Goal: Transaction & Acquisition: Purchase product/service

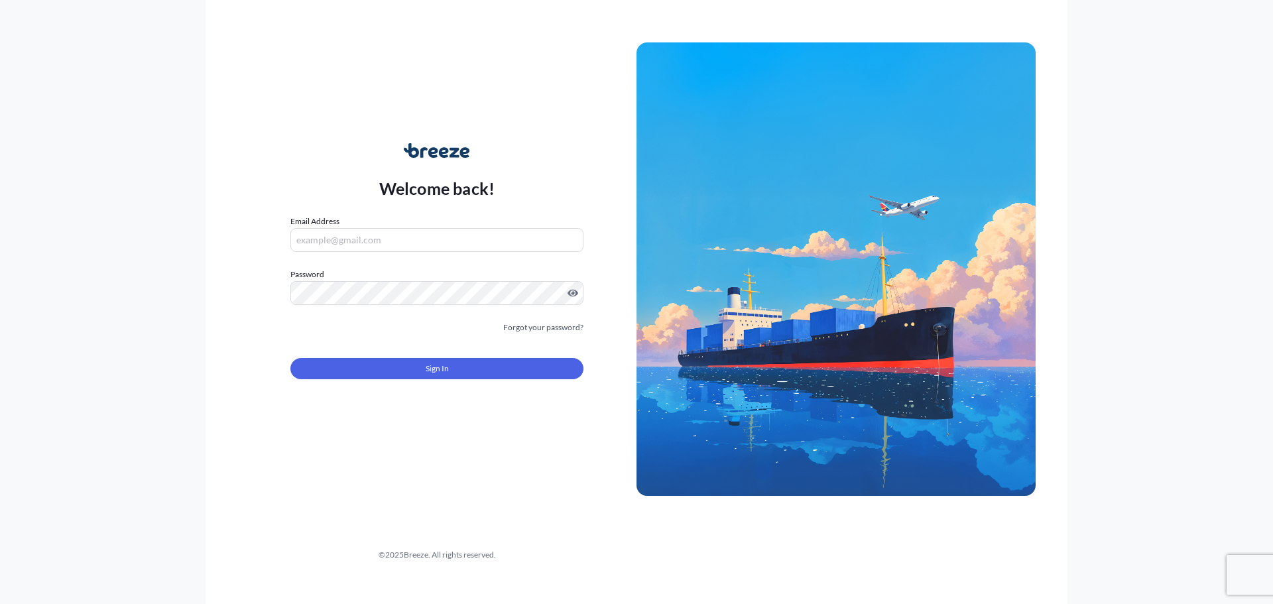
type input "[EMAIL_ADDRESS][DOMAIN_NAME]"
click at [444, 369] on span "Sign In" at bounding box center [437, 368] width 23 height 13
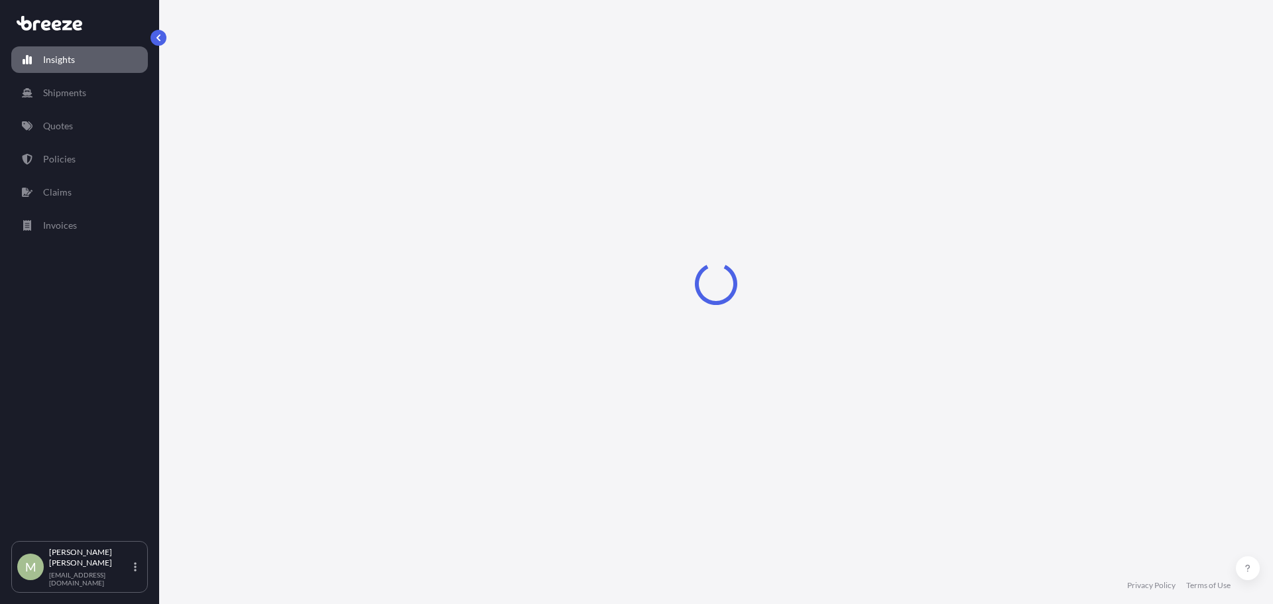
select select "2025"
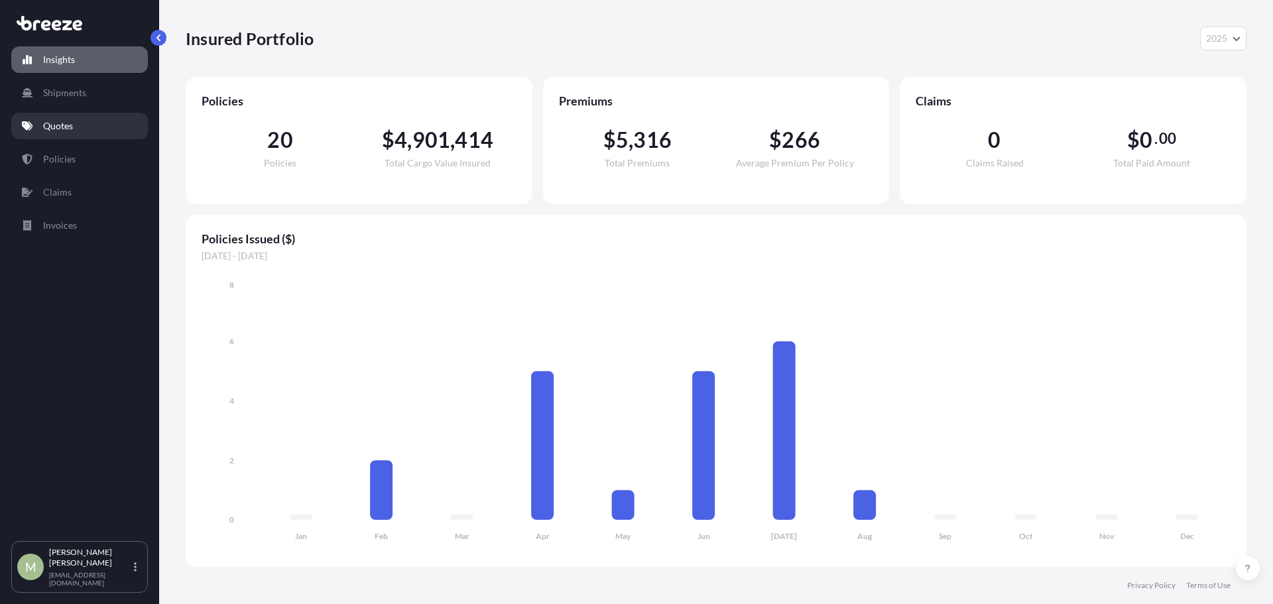
click at [66, 129] on p "Quotes" at bounding box center [58, 125] width 30 height 13
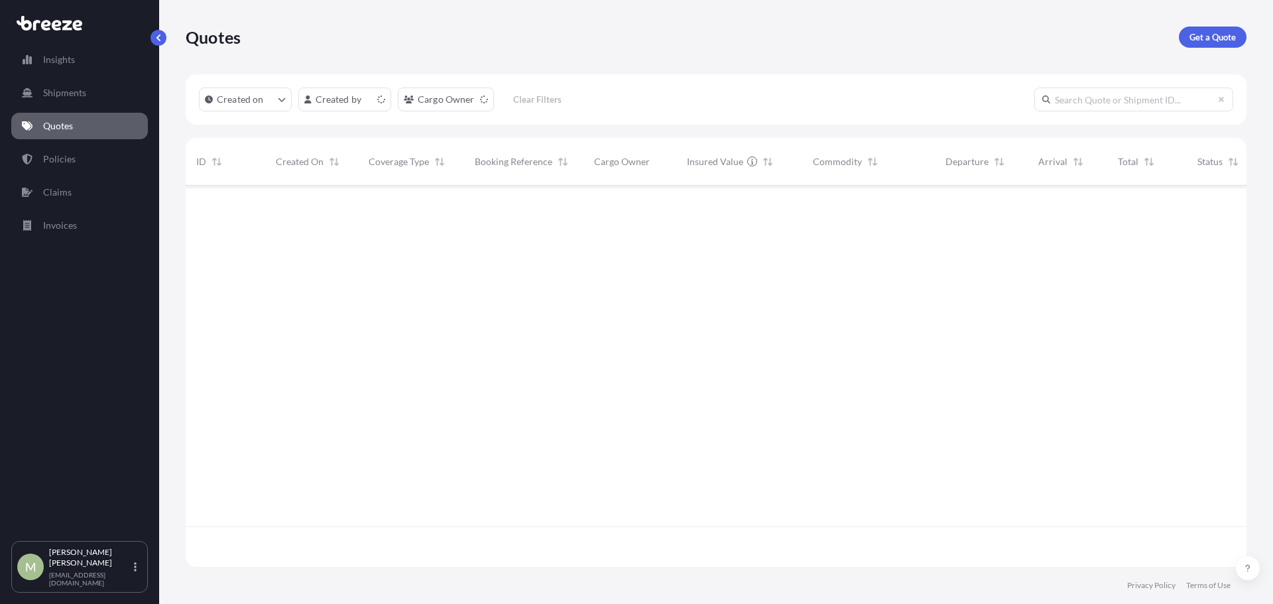
scroll to position [379, 1051]
click at [1199, 34] on p "Get a Quote" at bounding box center [1212, 36] width 46 height 13
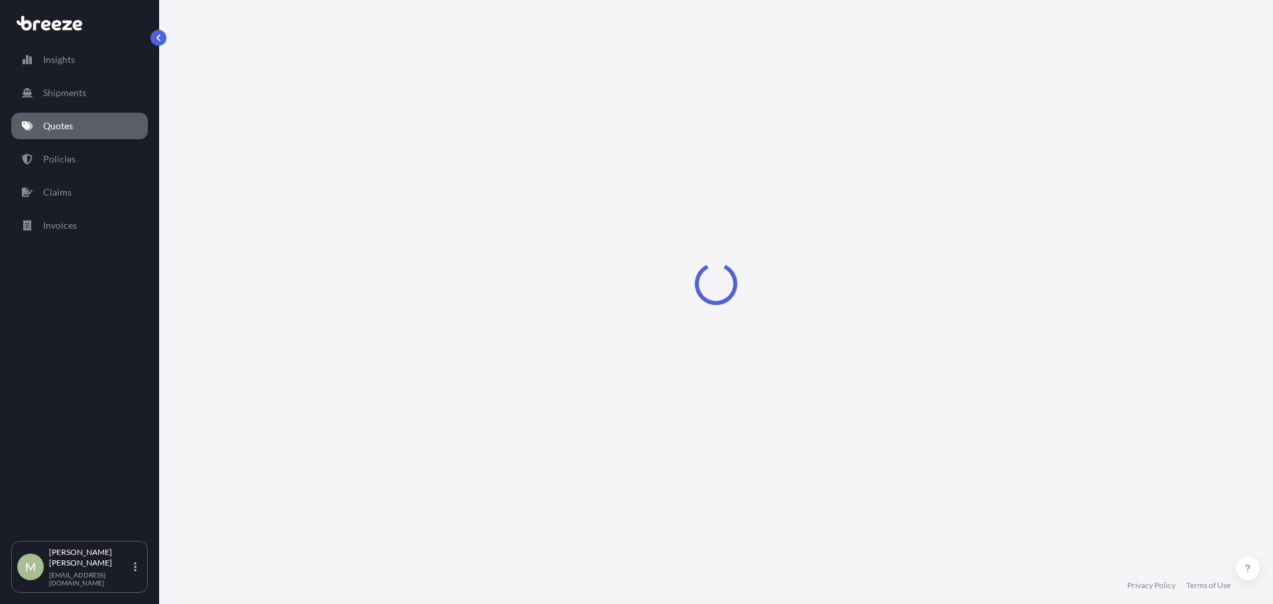
select select "Sea"
select select "1"
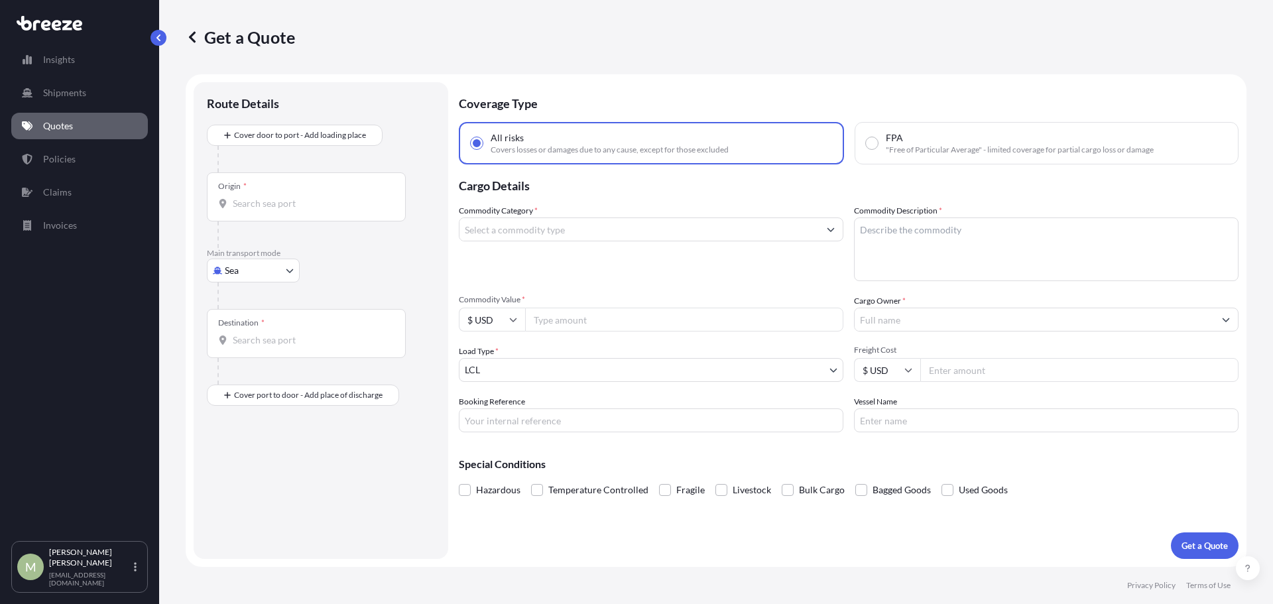
click at [259, 273] on body "Insights Shipments Quotes Policies Claims Invoices M [PERSON_NAME] [EMAIL_ADDRE…" at bounding box center [636, 302] width 1273 height 604
click at [247, 377] on span "Rail" at bounding box center [240, 376] width 16 height 13
select select "Rail"
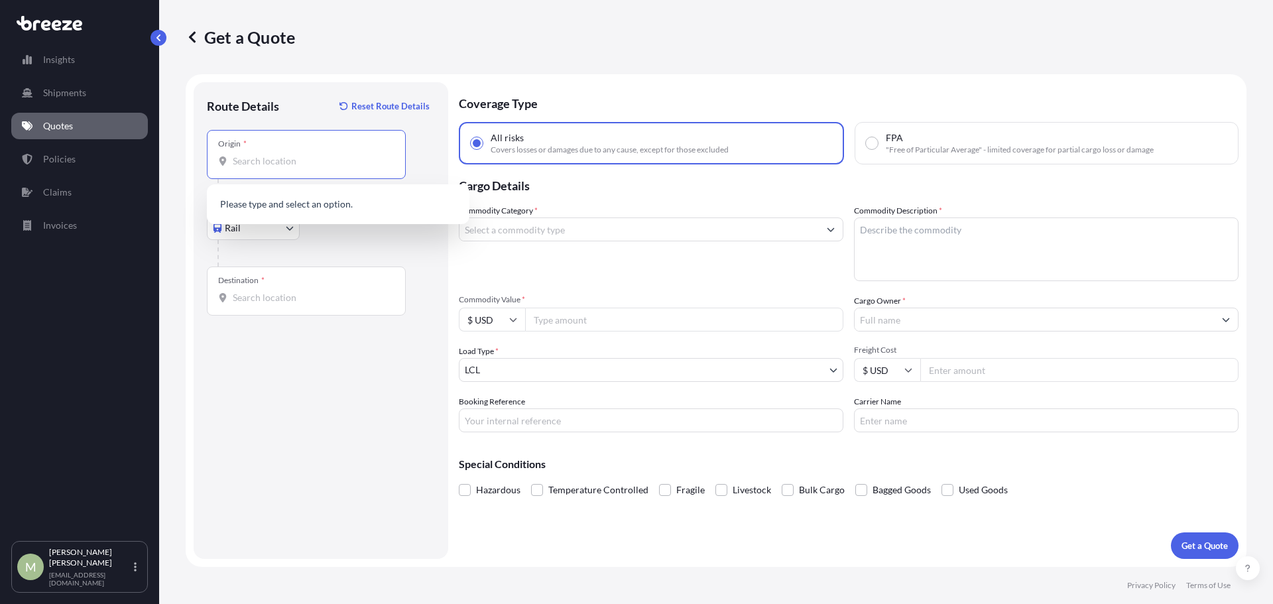
click at [296, 156] on input "Origin *" at bounding box center [311, 160] width 156 height 13
click at [290, 162] on input "Origin *" at bounding box center [311, 160] width 156 height 13
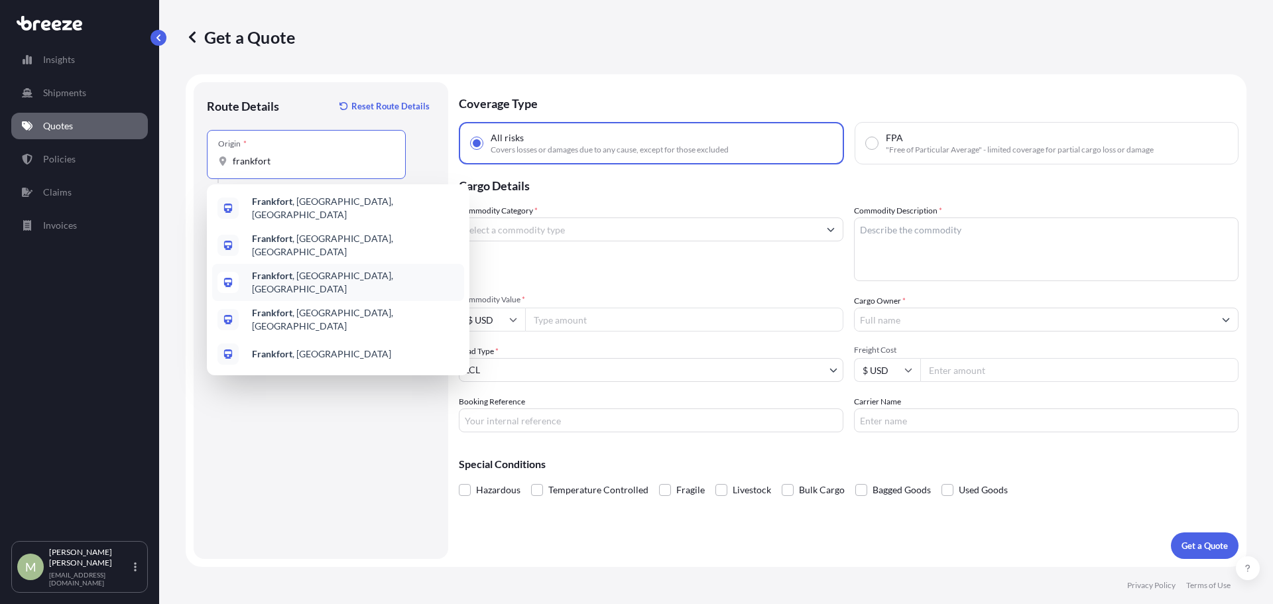
click at [305, 269] on span "[GEOGRAPHIC_DATA] , [GEOGRAPHIC_DATA], [GEOGRAPHIC_DATA]" at bounding box center [355, 282] width 207 height 27
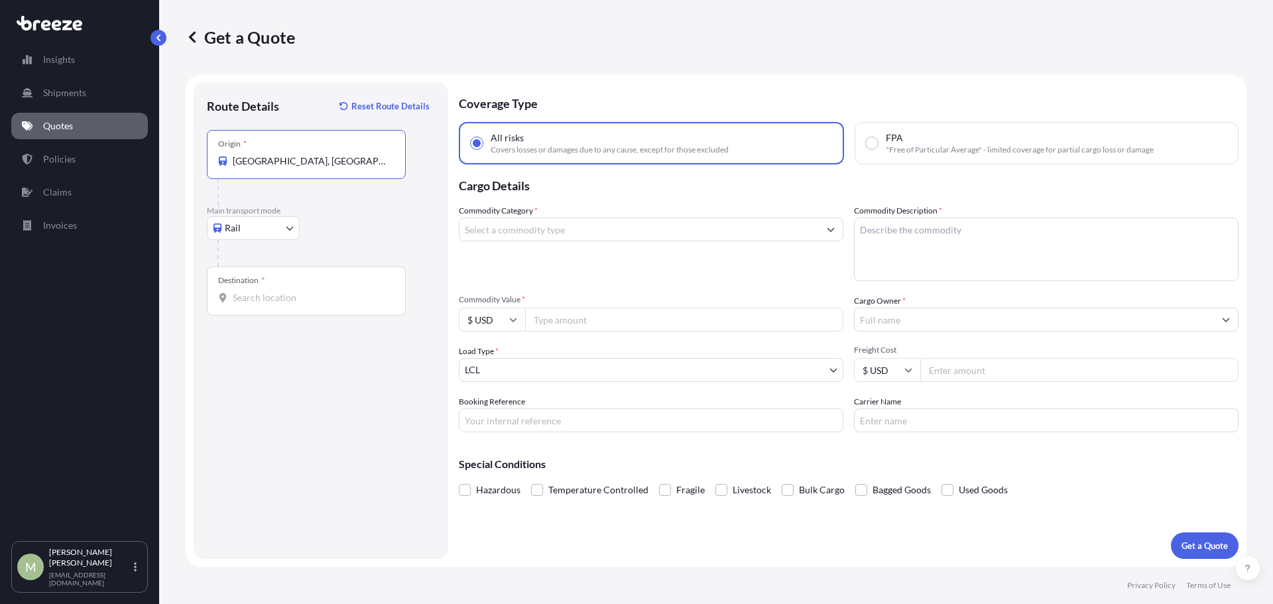
type input "[GEOGRAPHIC_DATA], [GEOGRAPHIC_DATA], [GEOGRAPHIC_DATA]"
drag, startPoint x: 295, startPoint y: 293, endPoint x: 307, endPoint y: 293, distance: 11.9
click at [296, 293] on input "Destination *" at bounding box center [311, 297] width 156 height 13
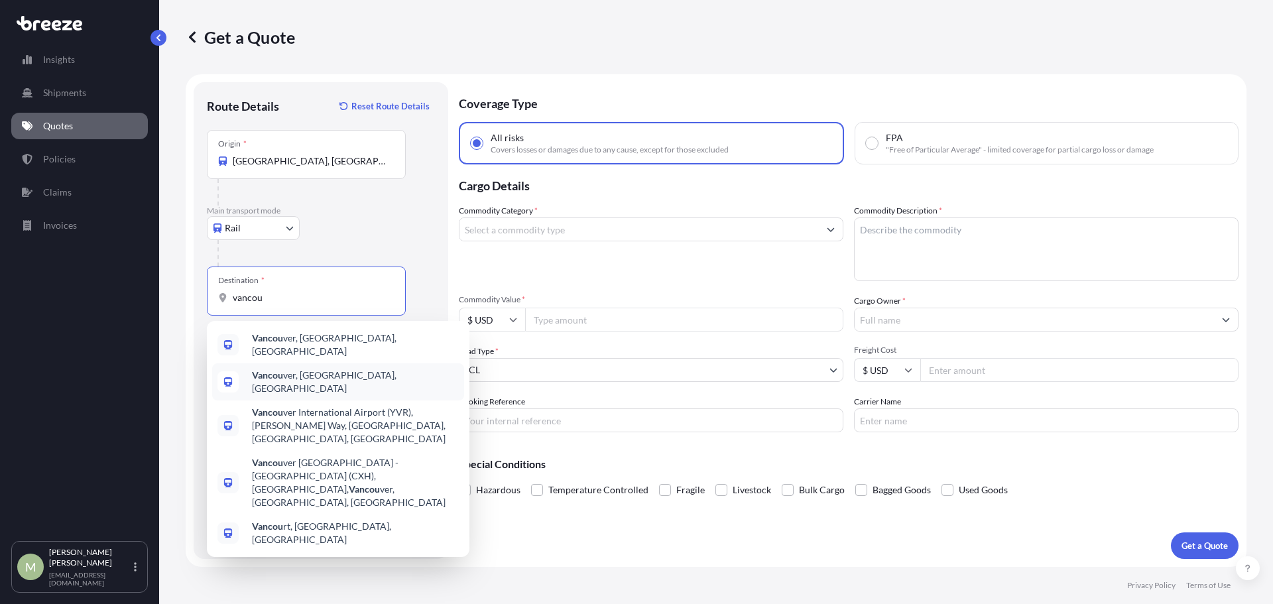
click at [306, 382] on div "Vancou ver, [GEOGRAPHIC_DATA], [GEOGRAPHIC_DATA]" at bounding box center [338, 381] width 252 height 37
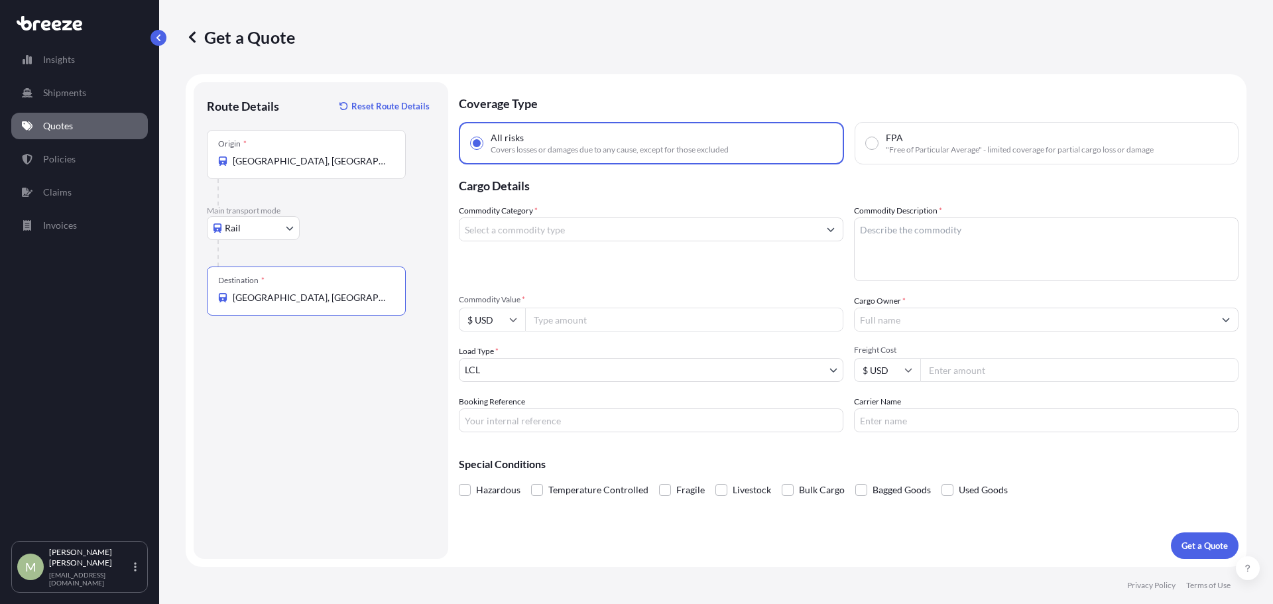
type input "[GEOGRAPHIC_DATA], [GEOGRAPHIC_DATA], [GEOGRAPHIC_DATA]"
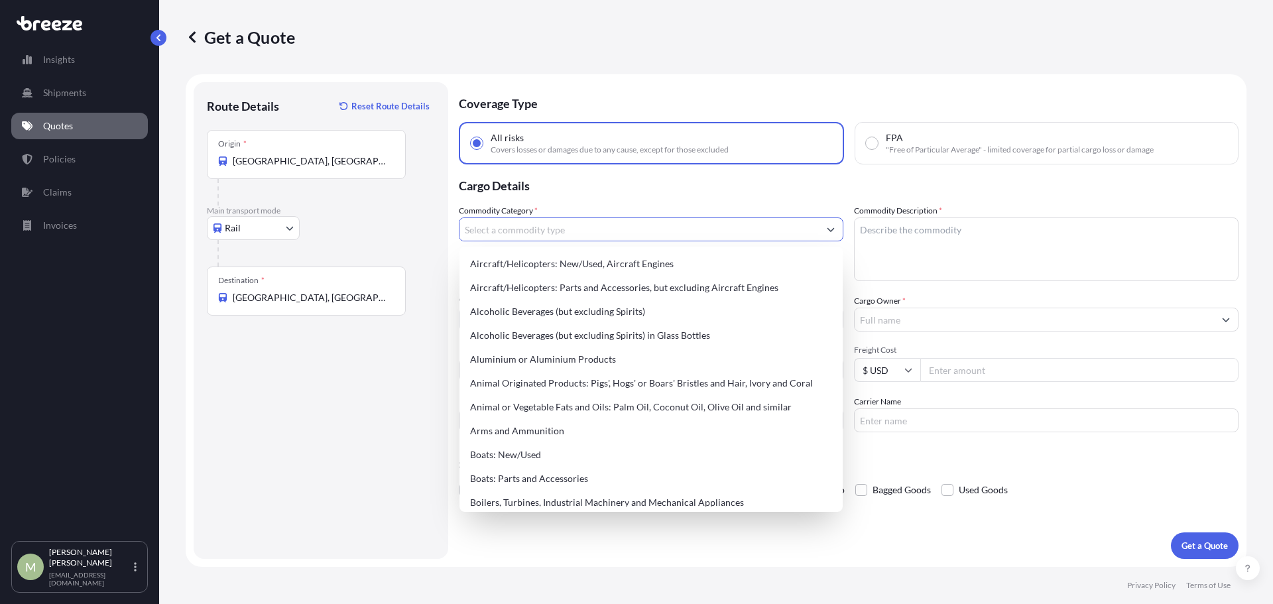
click at [588, 236] on input "Commodity Category *" at bounding box center [638, 229] width 359 height 24
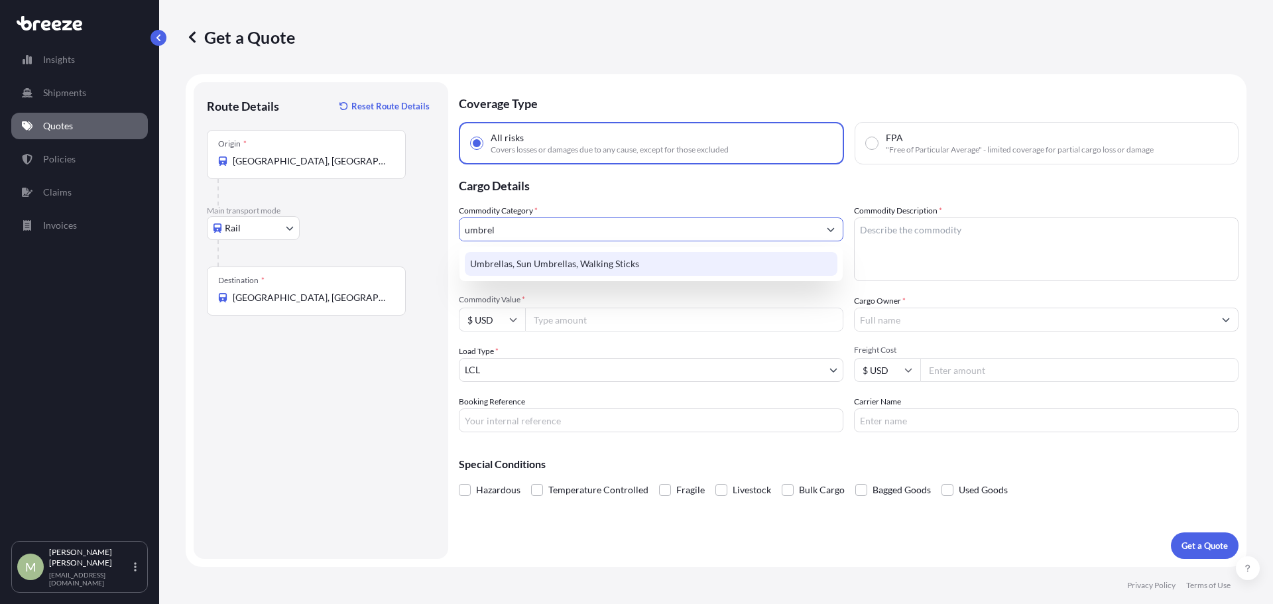
click at [589, 270] on div "Umbrellas, Sun Umbrellas, Walking Sticks" at bounding box center [651, 264] width 373 height 24
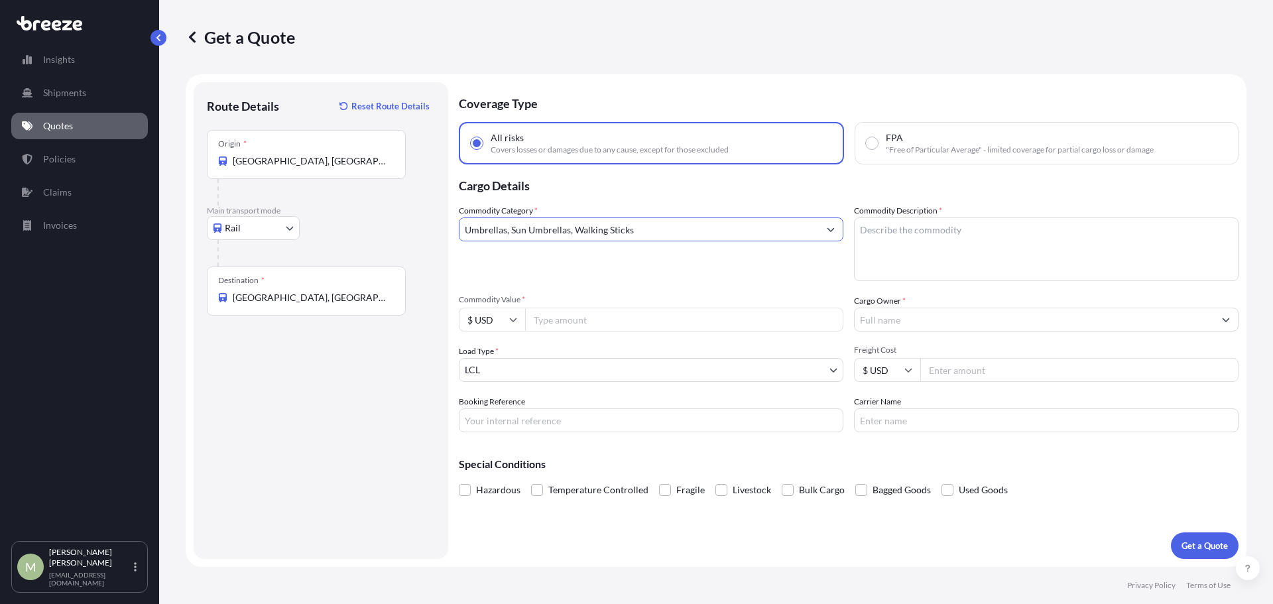
type input "Umbrellas, Sun Umbrellas, Walking Sticks"
click at [930, 234] on textarea "Commodity Description *" at bounding box center [1046, 249] width 385 height 64
type textarea "Sunshades"
click at [535, 370] on body "Insights Shipments Quotes Policies Claims Invoices M [PERSON_NAME] [EMAIL_ADDRE…" at bounding box center [636, 302] width 1273 height 604
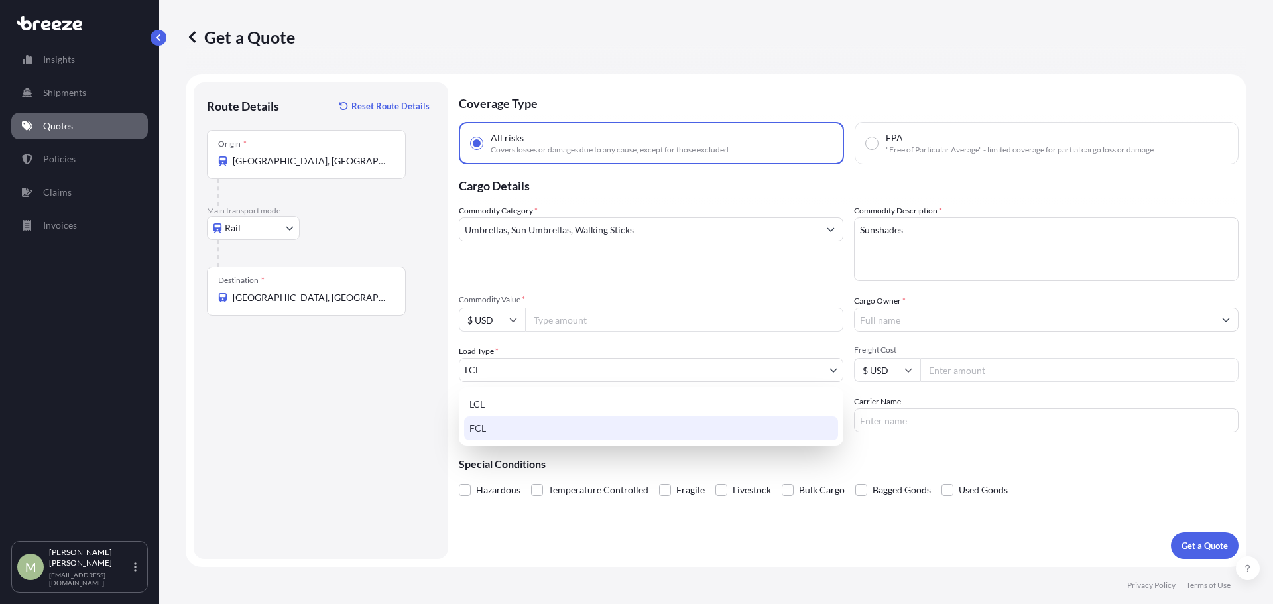
click at [504, 426] on div "FCL" at bounding box center [651, 428] width 374 height 24
select select "2"
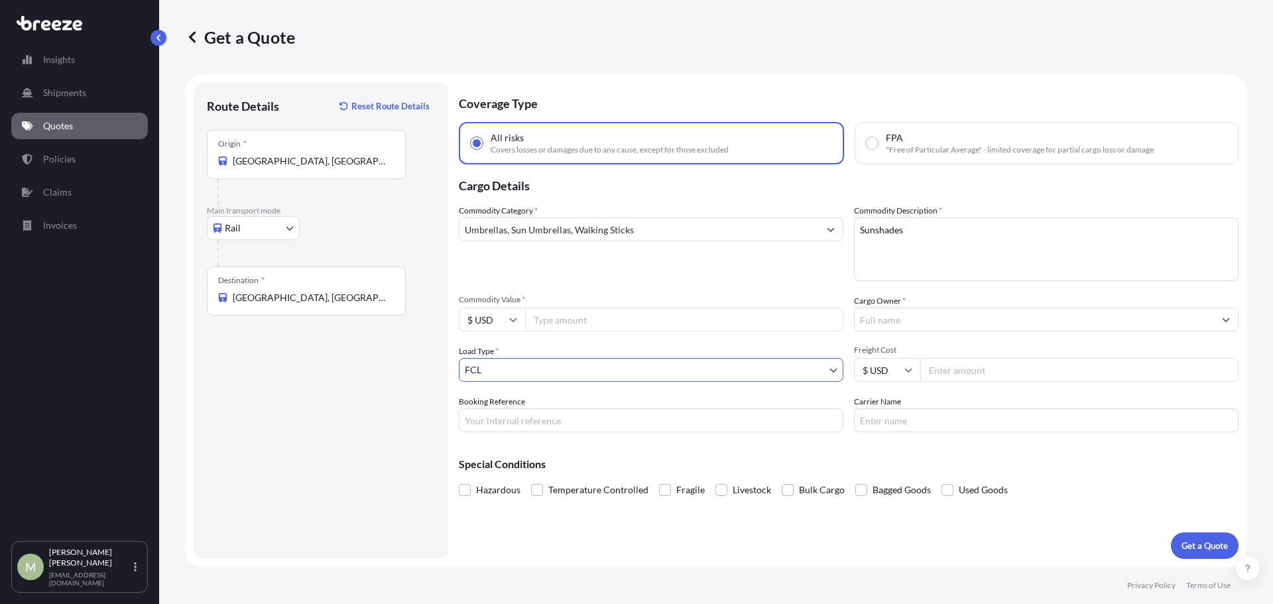
click at [284, 227] on body "Insights Shipments Quotes Policies Claims Invoices M [PERSON_NAME] [EMAIL_ADDRE…" at bounding box center [636, 302] width 1273 height 604
click at [961, 371] on input "Freight Cost" at bounding box center [1079, 370] width 318 height 24
type input "4500"
click at [916, 315] on input "Cargo Owner *" at bounding box center [1034, 320] width 359 height 24
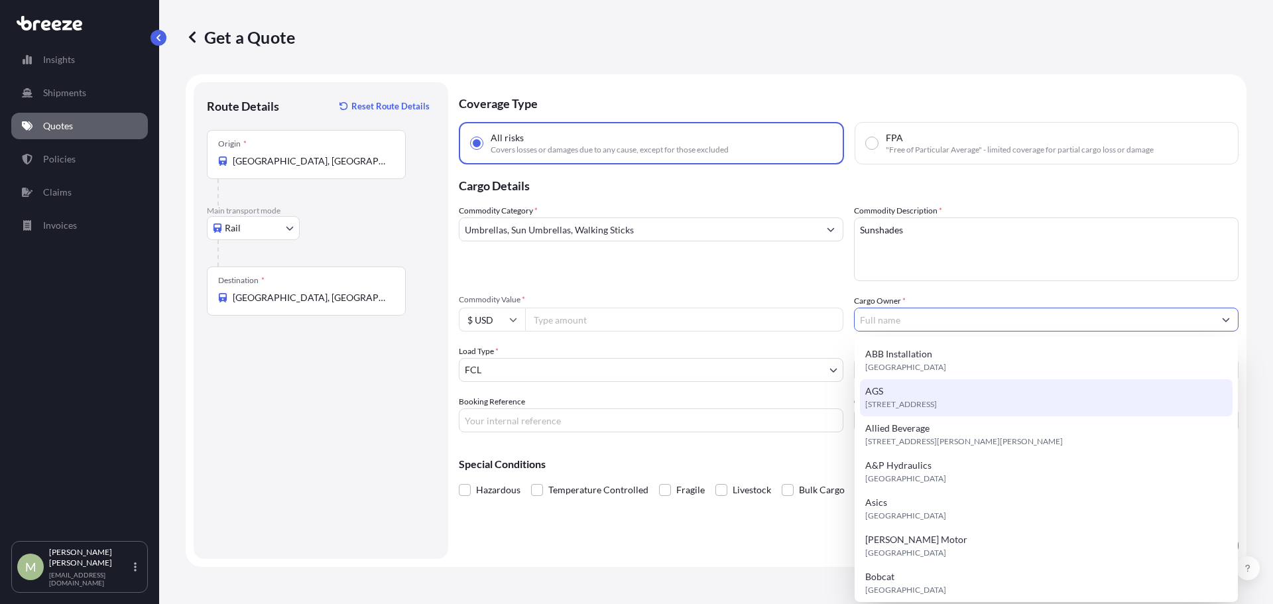
click at [937, 407] on span "[STREET_ADDRESS]" at bounding box center [901, 404] width 72 height 13
type input "AGS"
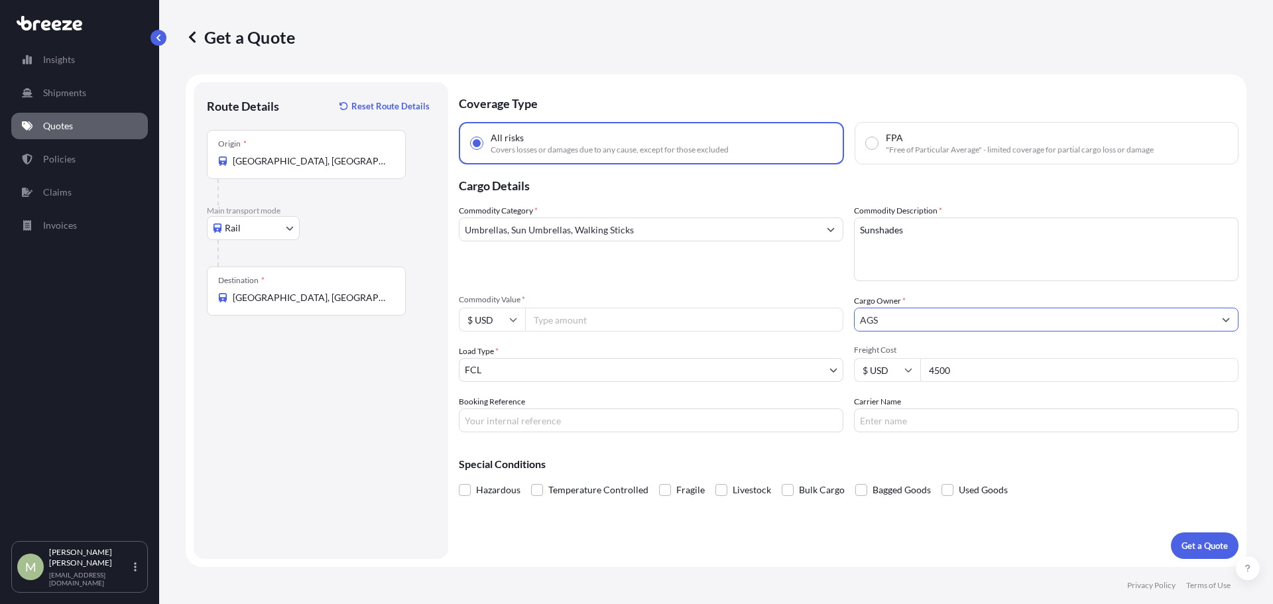
click at [778, 540] on div "Coverage Type All risks Covers losses or damages due to any cause, except for t…" at bounding box center [849, 320] width 780 height 477
click at [590, 322] on input "Commodity Value *" at bounding box center [684, 320] width 318 height 24
type input "350000"
click at [562, 423] on input "Booking Reference" at bounding box center [651, 420] width 385 height 24
type input "1480067"
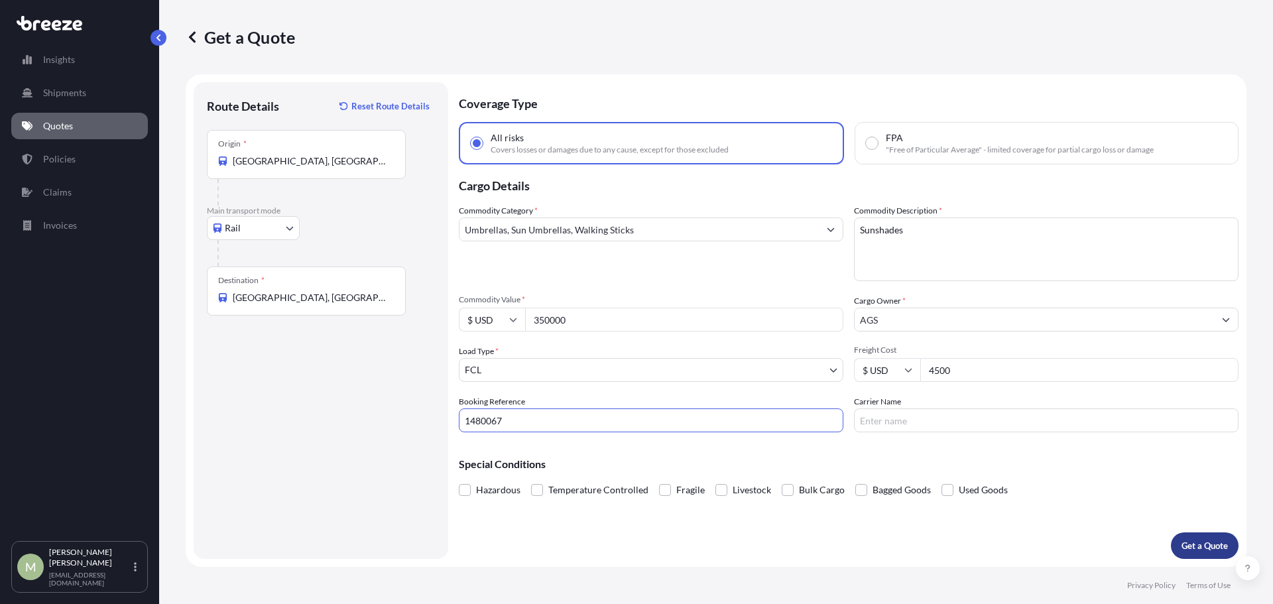
click at [1183, 538] on button "Get a Quote" at bounding box center [1205, 545] width 68 height 27
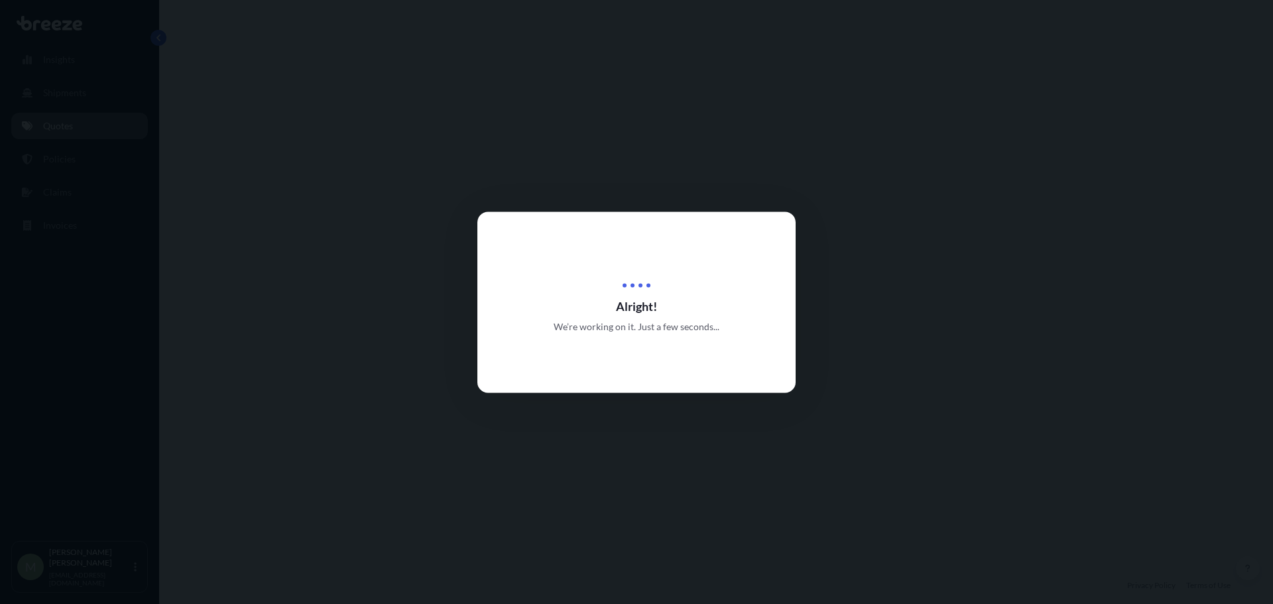
select select "Rail"
select select "2"
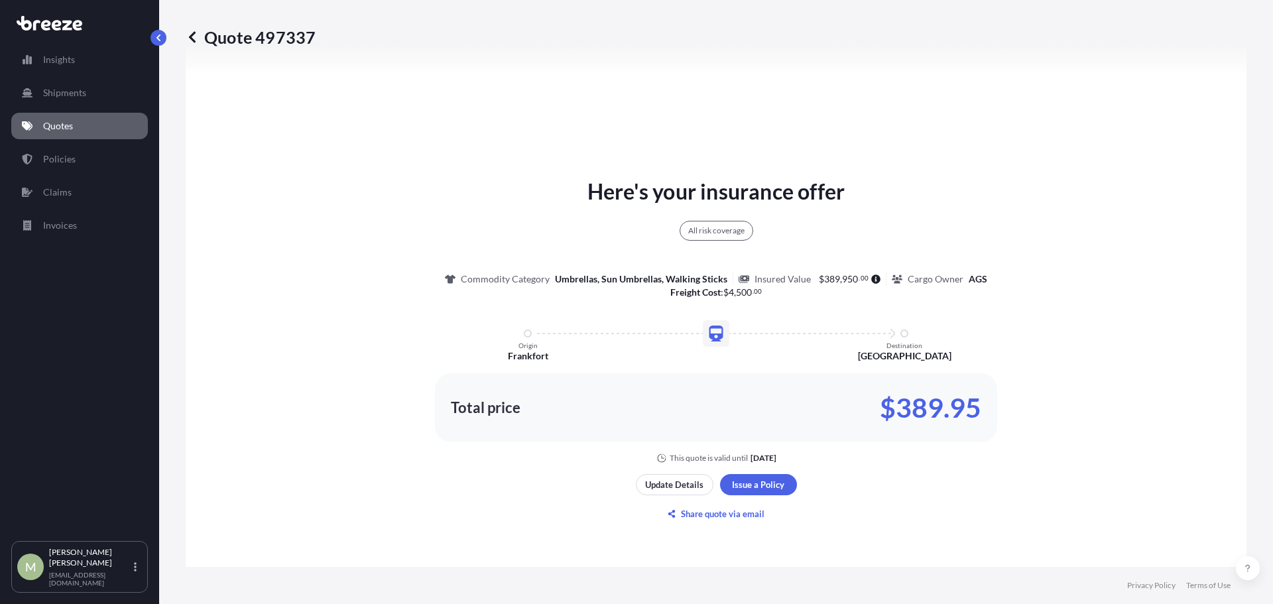
scroll to position [680, 0]
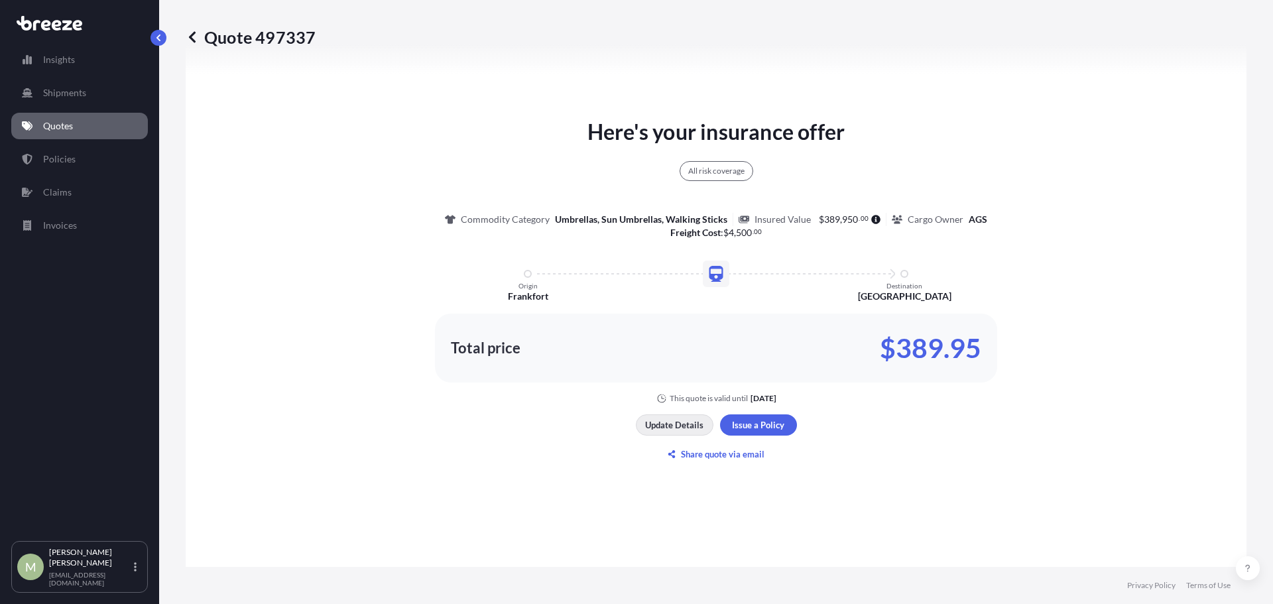
click at [672, 424] on p "Update Details" at bounding box center [674, 424] width 58 height 13
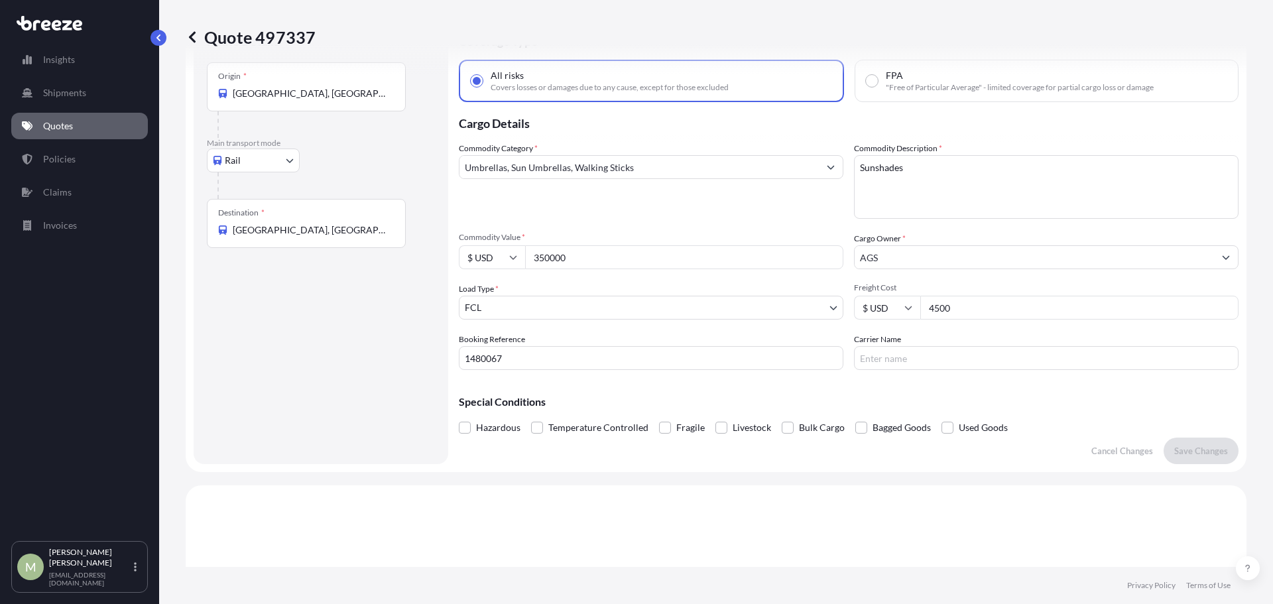
scroll to position [21, 0]
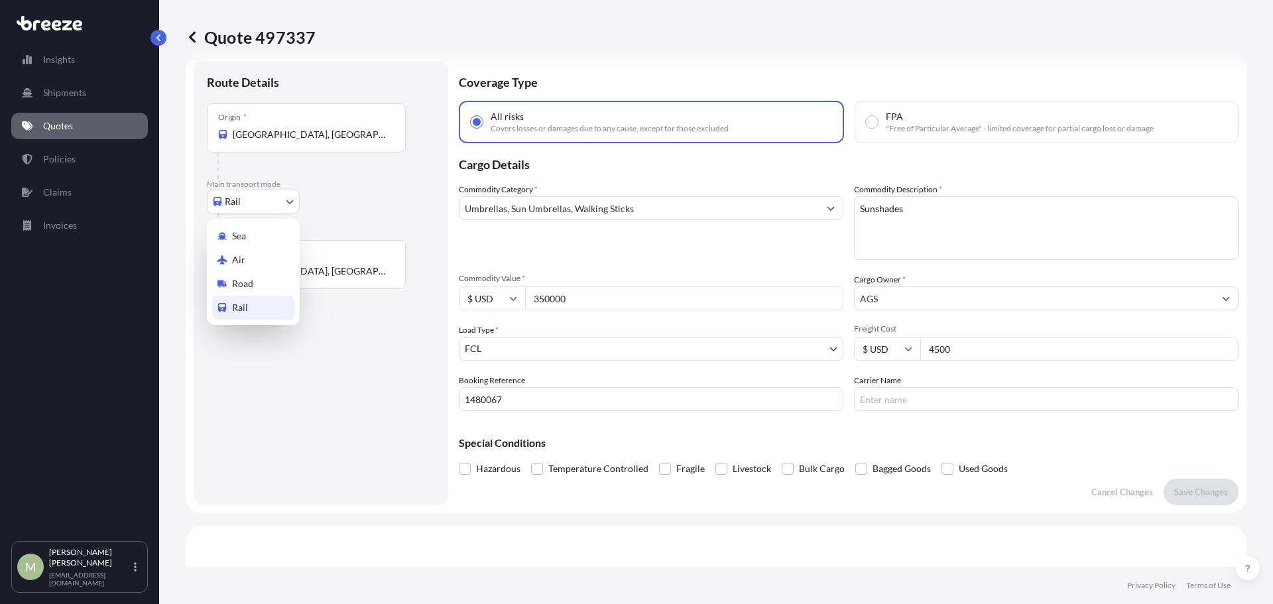
click at [284, 199] on body "Insights Shipments Quotes Policies Claims Invoices M [PERSON_NAME] [EMAIL_ADDRE…" at bounding box center [636, 302] width 1273 height 604
click at [249, 282] on span "Road" at bounding box center [242, 283] width 21 height 13
select select "Road"
select select "1"
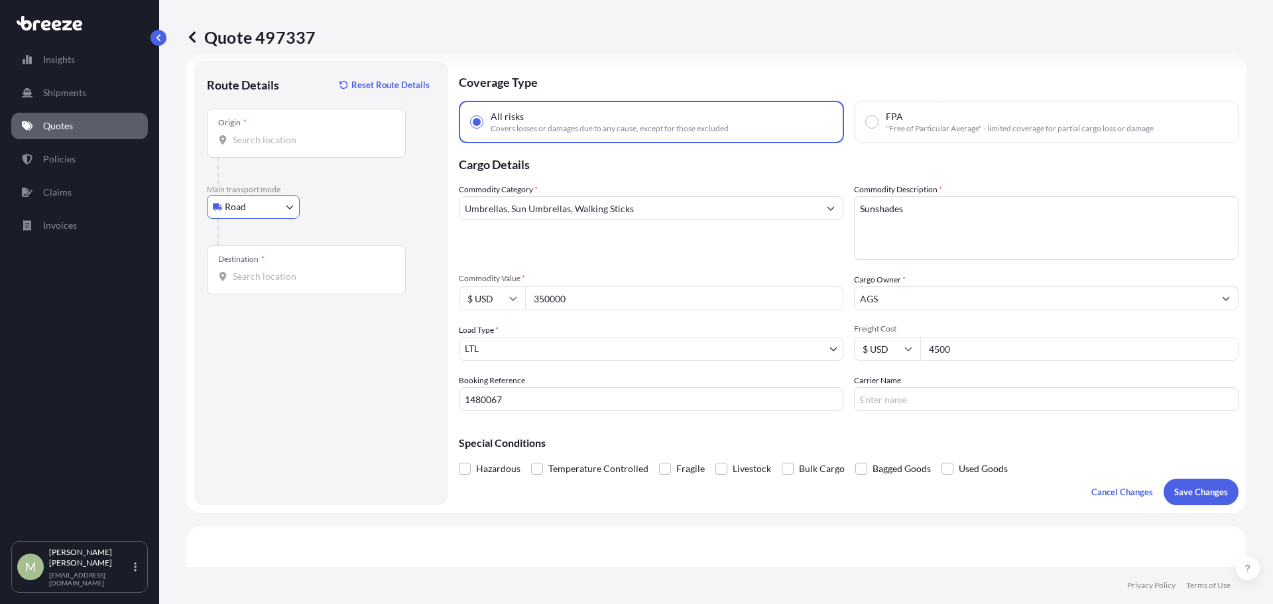
click at [300, 145] on input "Origin *" at bounding box center [311, 139] width 156 height 13
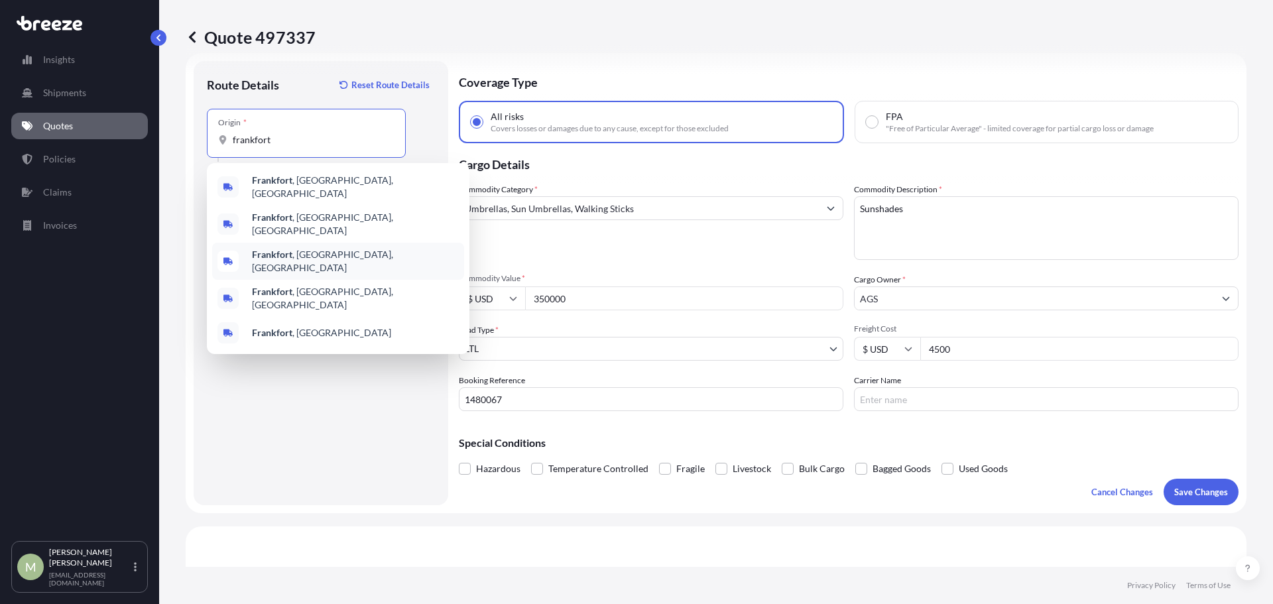
click at [304, 251] on span "[GEOGRAPHIC_DATA] , [GEOGRAPHIC_DATA], [GEOGRAPHIC_DATA]" at bounding box center [355, 261] width 207 height 27
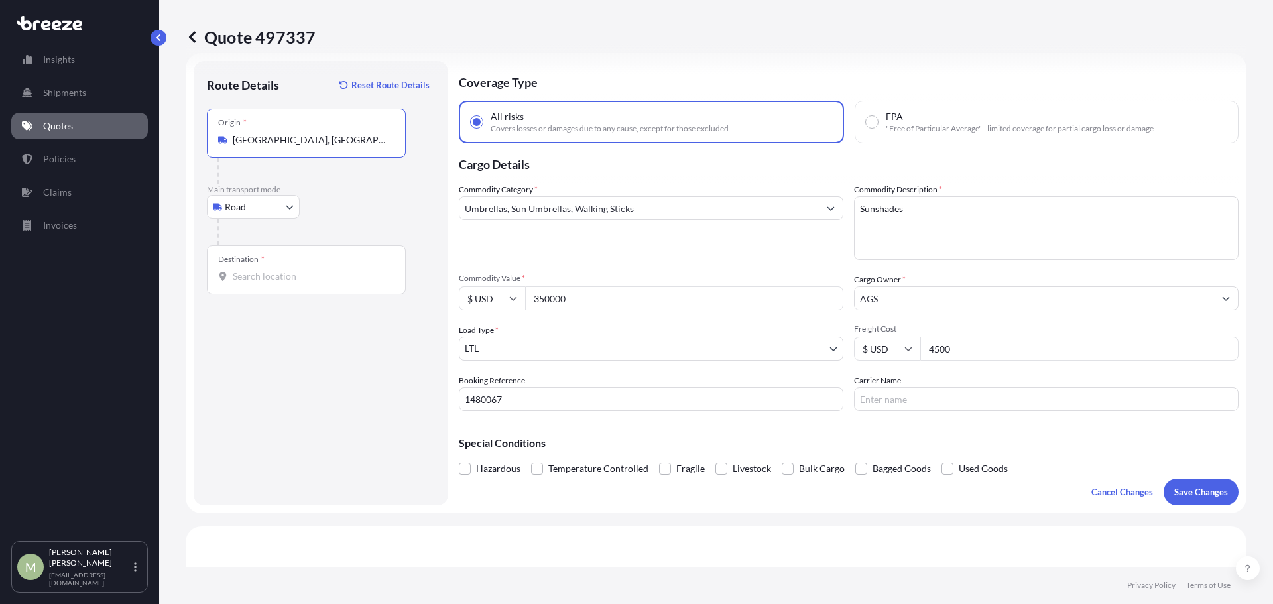
type input "[GEOGRAPHIC_DATA], [GEOGRAPHIC_DATA], [GEOGRAPHIC_DATA]"
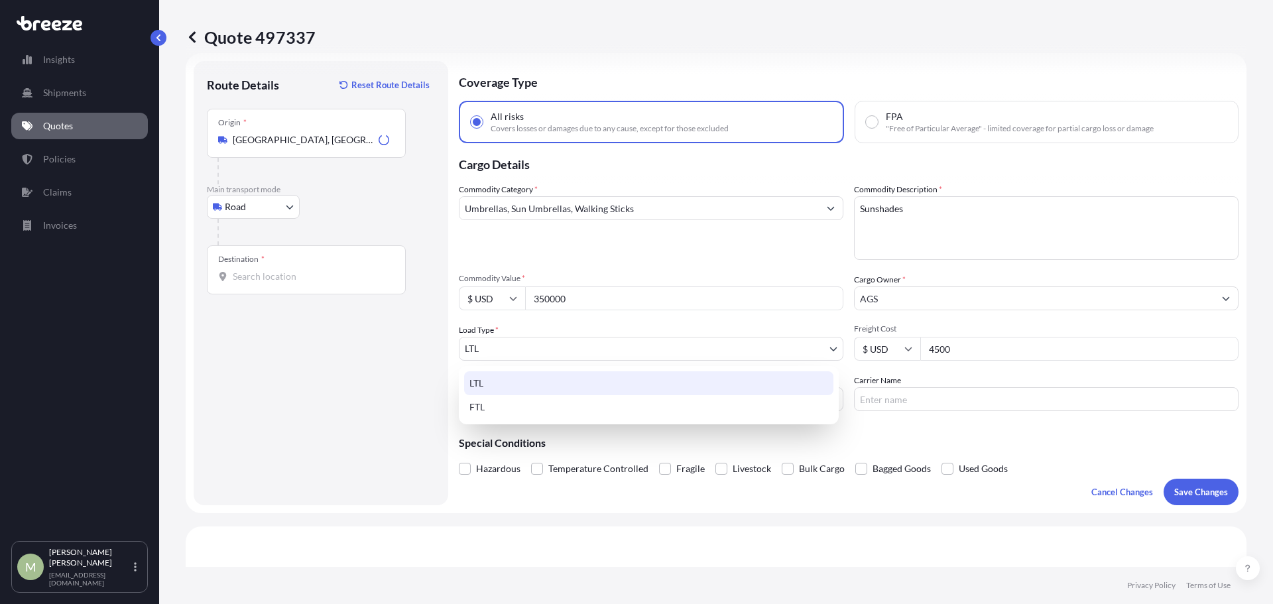
click at [510, 347] on body "5 options available. 3 options available. 0 options available. 5 options availa…" at bounding box center [636, 302] width 1273 height 604
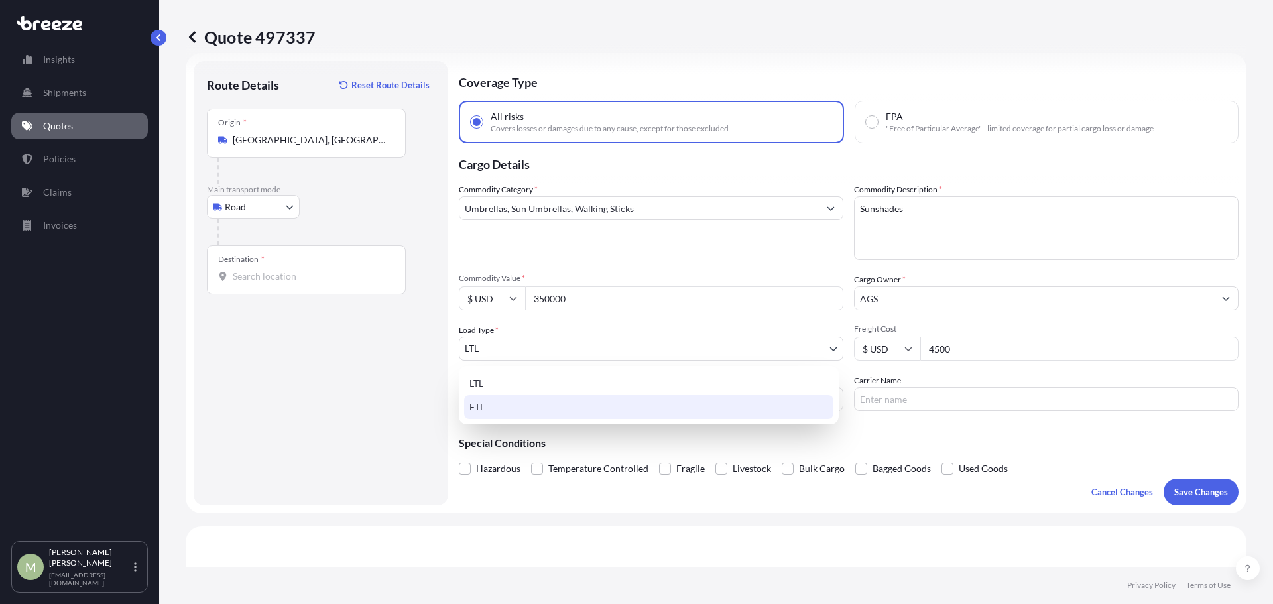
click at [491, 404] on div "FTL" at bounding box center [648, 407] width 369 height 24
select select "2"
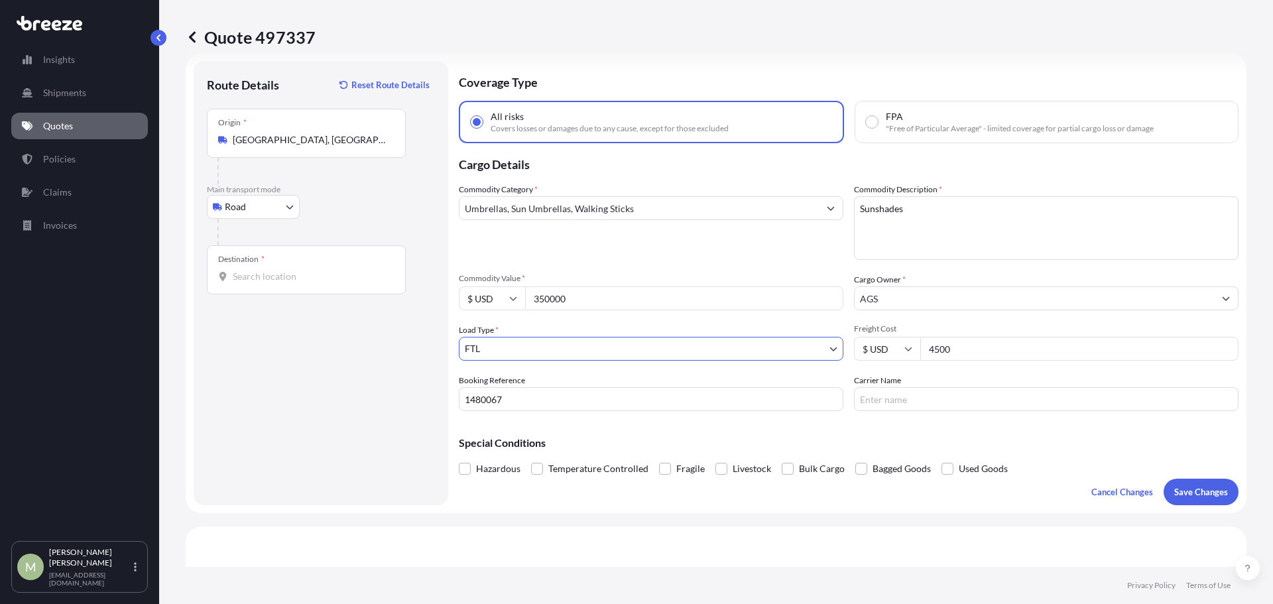
click at [274, 273] on input "Destination *" at bounding box center [311, 276] width 156 height 13
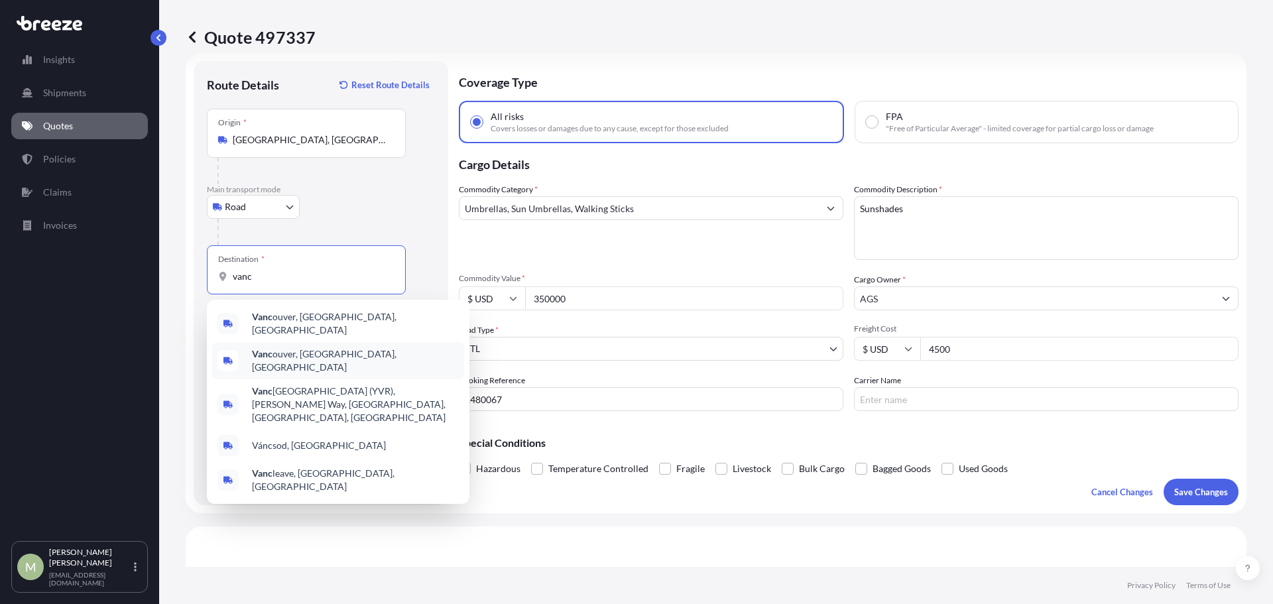
click at [308, 349] on span "Vanc ouver, [GEOGRAPHIC_DATA], [GEOGRAPHIC_DATA]" at bounding box center [355, 360] width 207 height 27
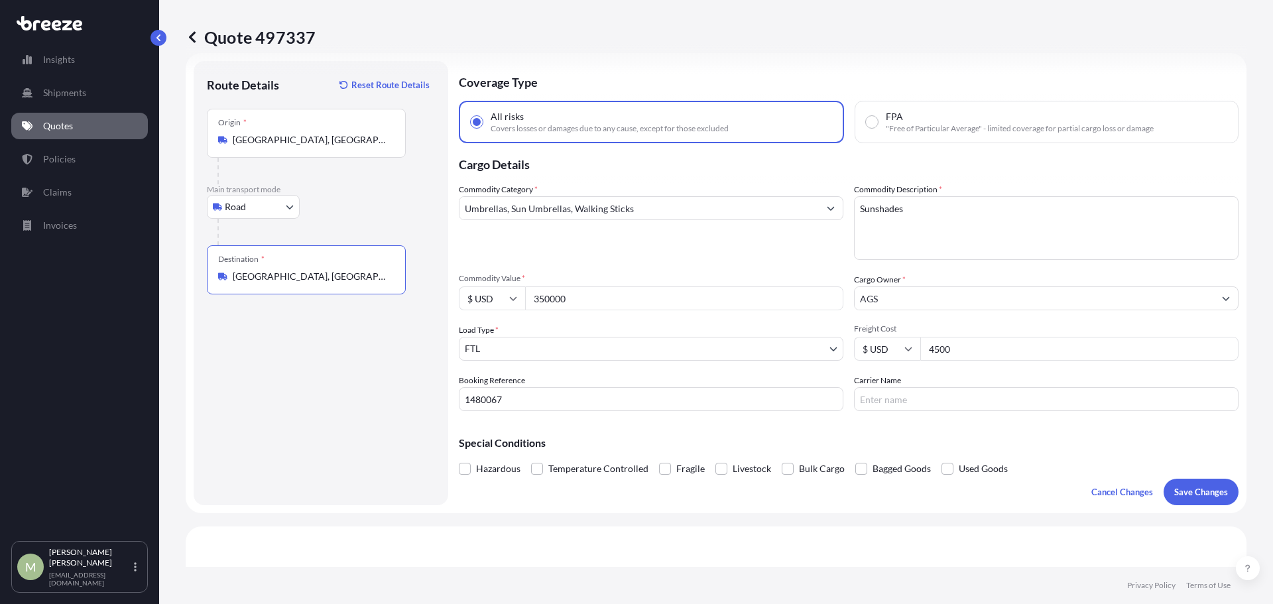
type input "[GEOGRAPHIC_DATA], [GEOGRAPHIC_DATA], [GEOGRAPHIC_DATA]"
click at [325, 415] on div "Route Details Reset Route Details Place of loading Road Road Rail Origin * [GEO…" at bounding box center [321, 283] width 228 height 418
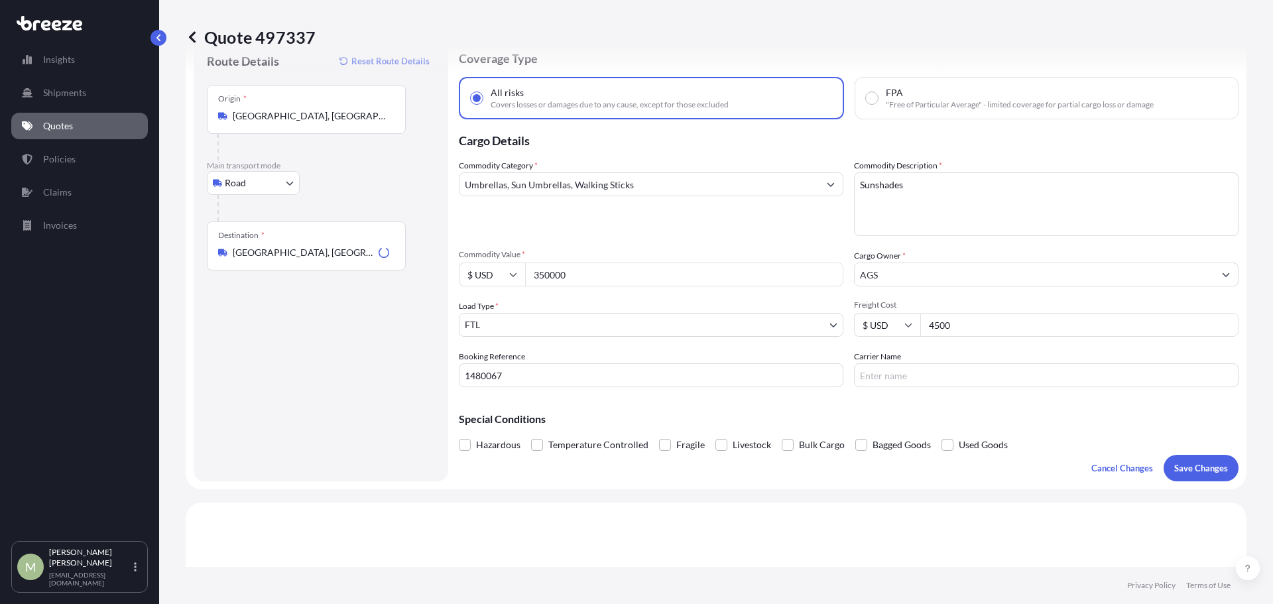
scroll to position [88, 0]
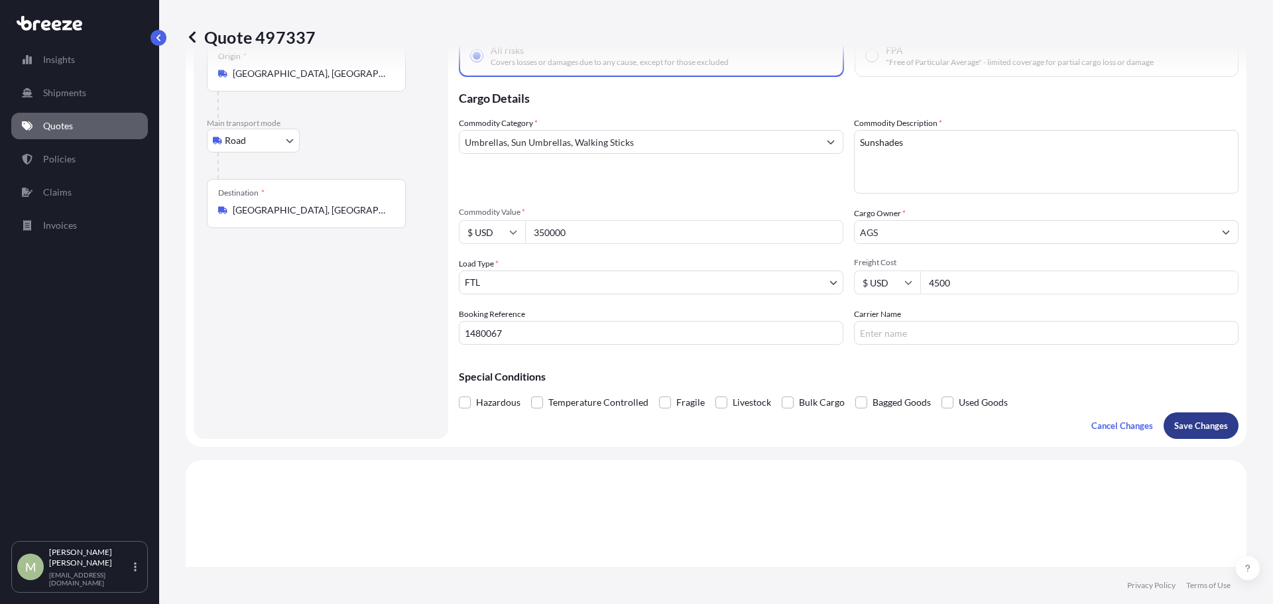
click at [1201, 426] on p "Save Changes" at bounding box center [1201, 425] width 54 height 13
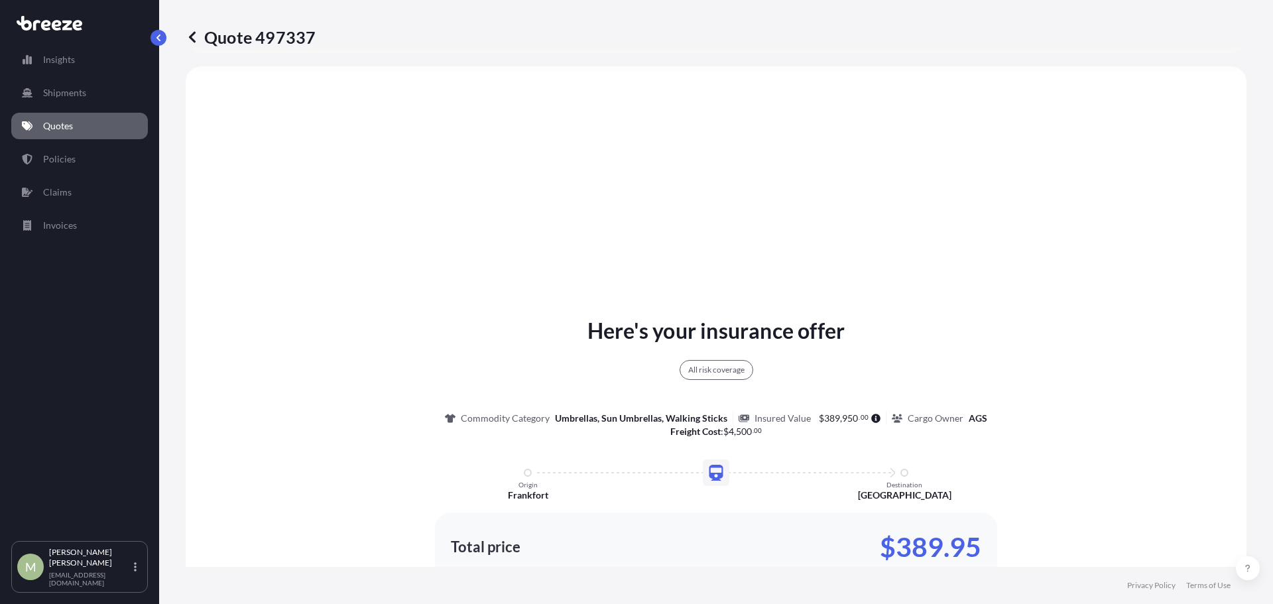
select select "Road"
select select "2"
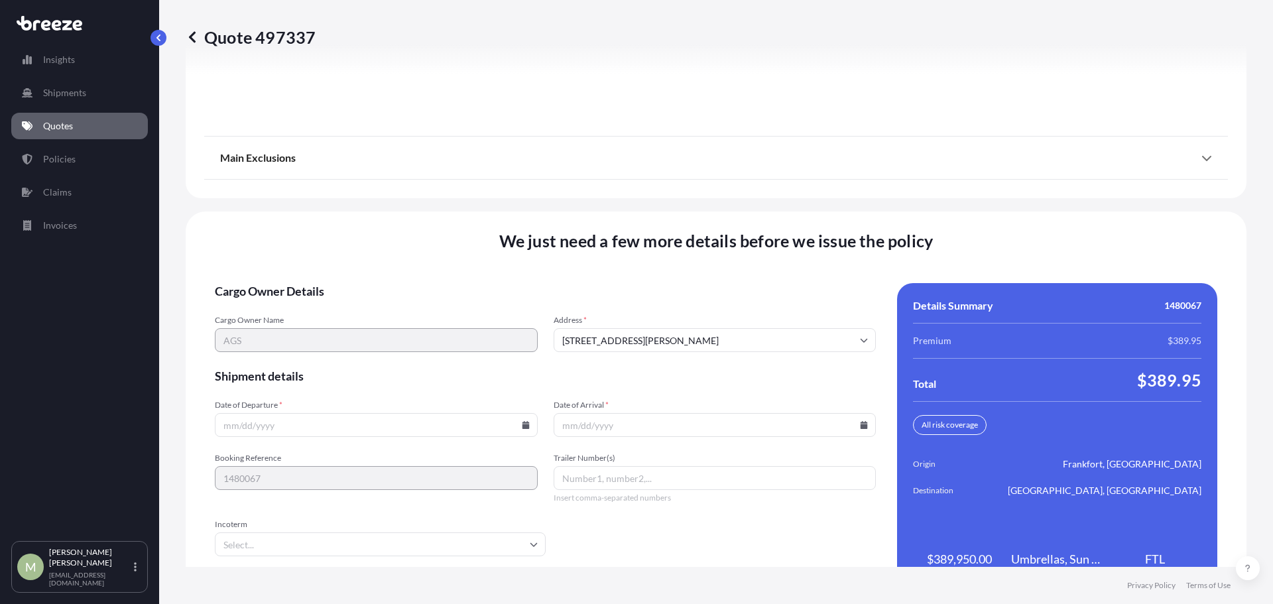
scroll to position [1711, 0]
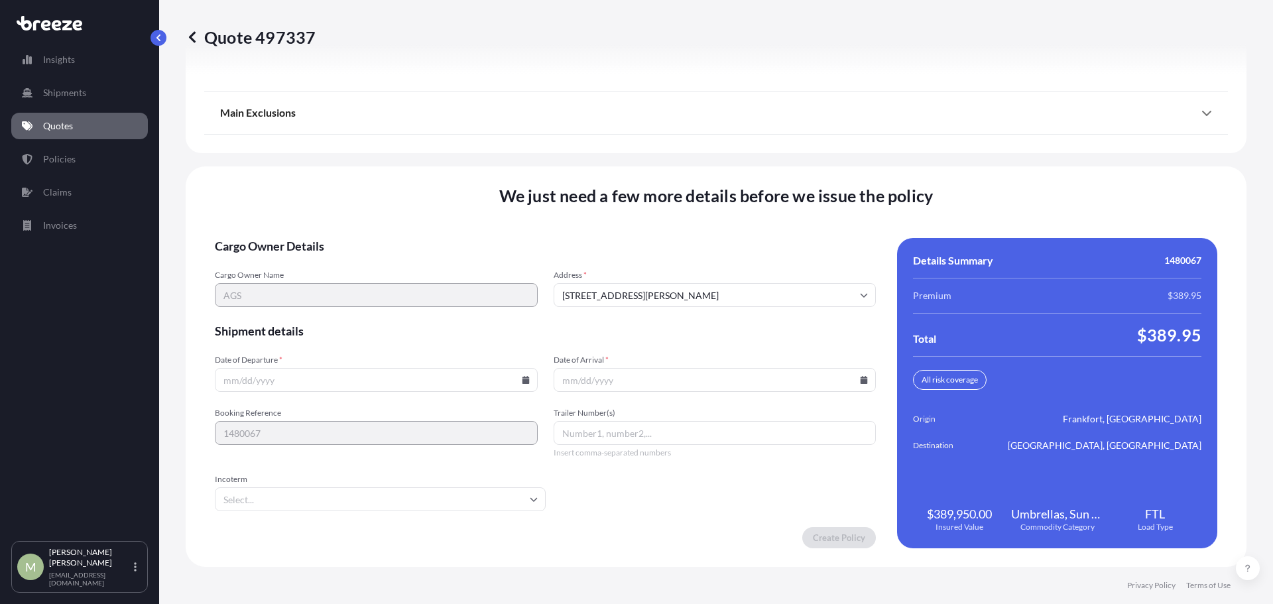
click at [491, 387] on input "Date of Departure *" at bounding box center [376, 380] width 323 height 24
click at [524, 381] on icon at bounding box center [525, 380] width 7 height 8
click at [317, 311] on button "26" at bounding box center [312, 312] width 21 height 21
type input "[DATE]"
click at [697, 381] on input "Date of Arrival *" at bounding box center [715, 380] width 323 height 24
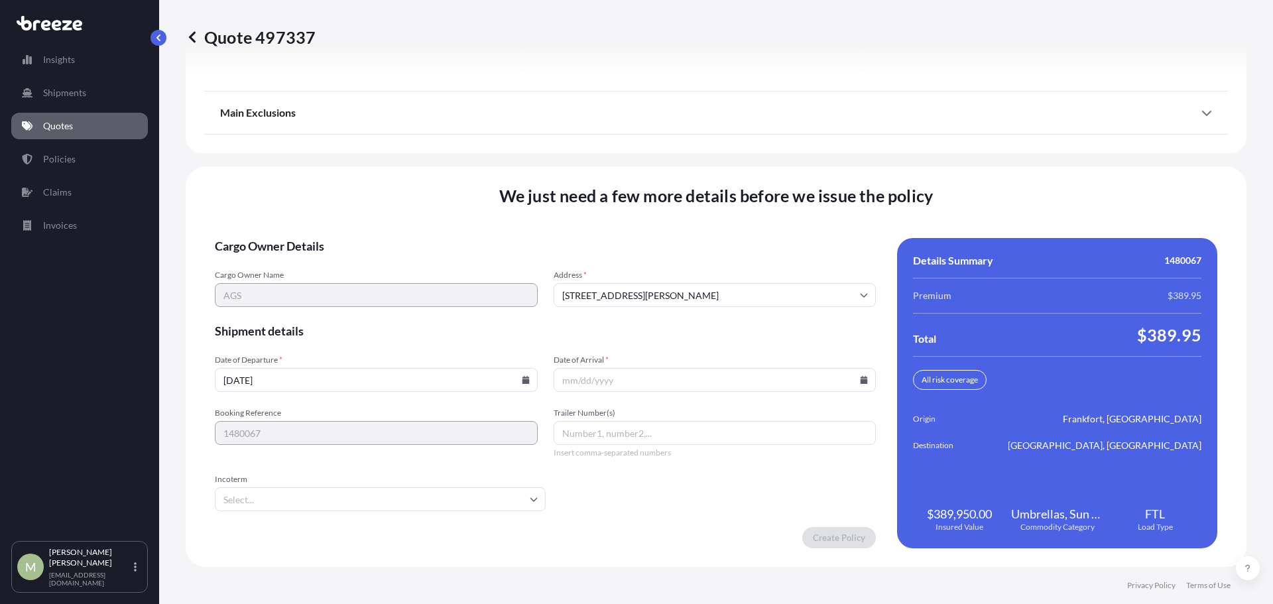
click at [861, 381] on icon at bounding box center [864, 380] width 7 height 8
click at [740, 314] on button "29" at bounding box center [741, 312] width 21 height 21
type input "[DATE]"
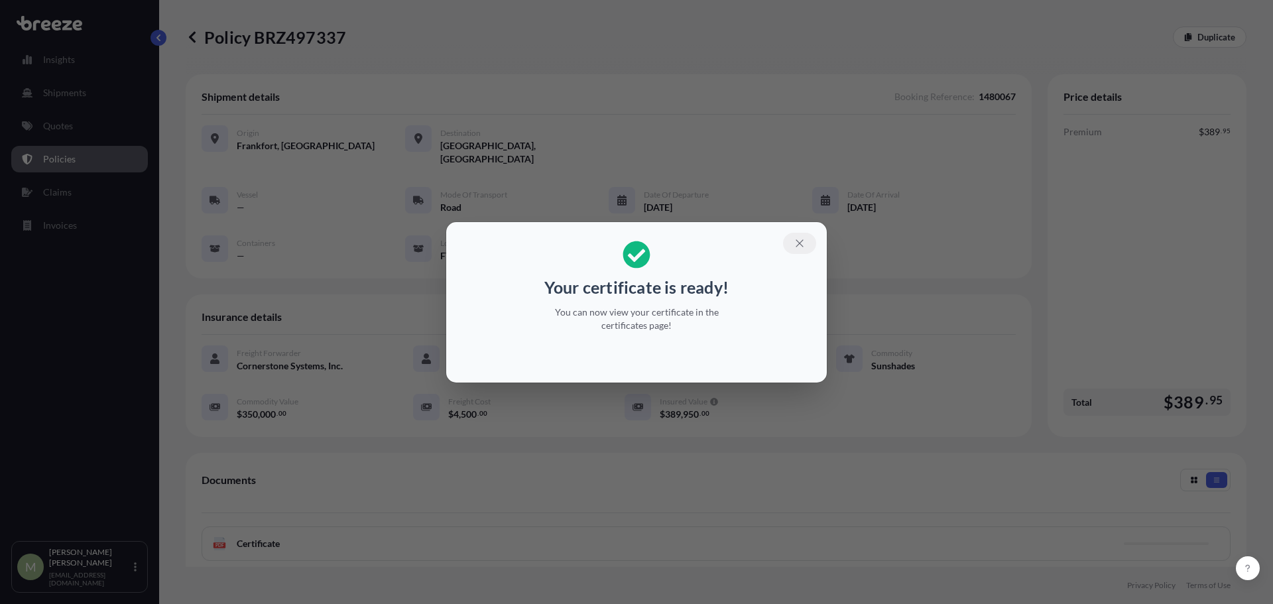
click at [802, 241] on icon "button" at bounding box center [799, 242] width 7 height 7
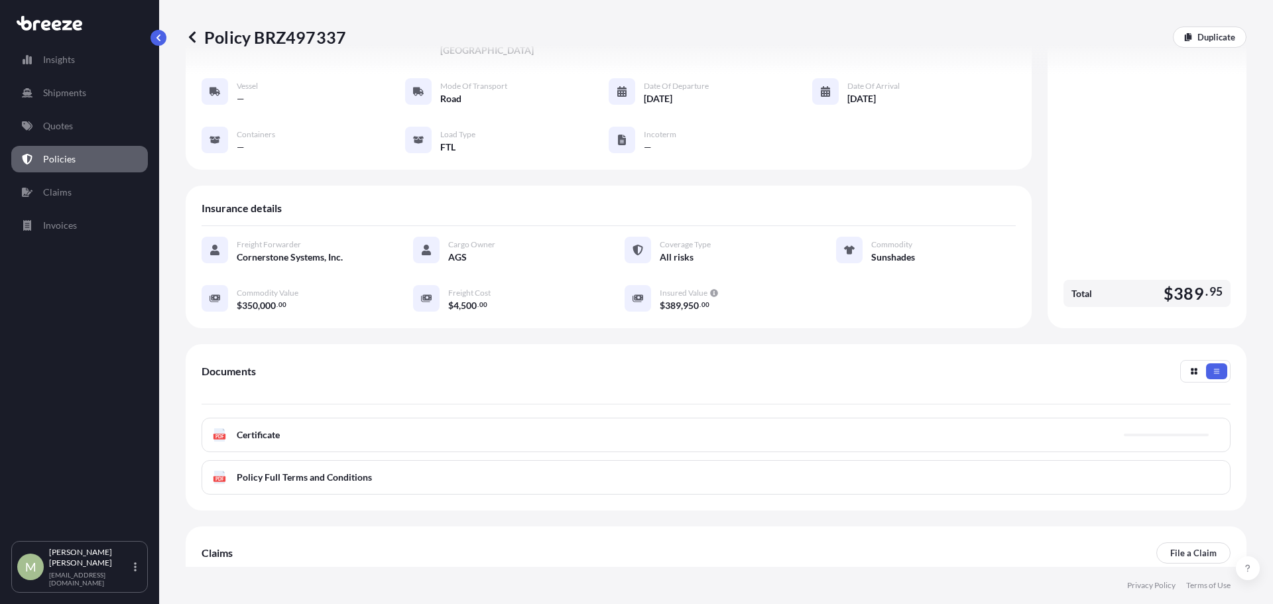
scroll to position [133, 0]
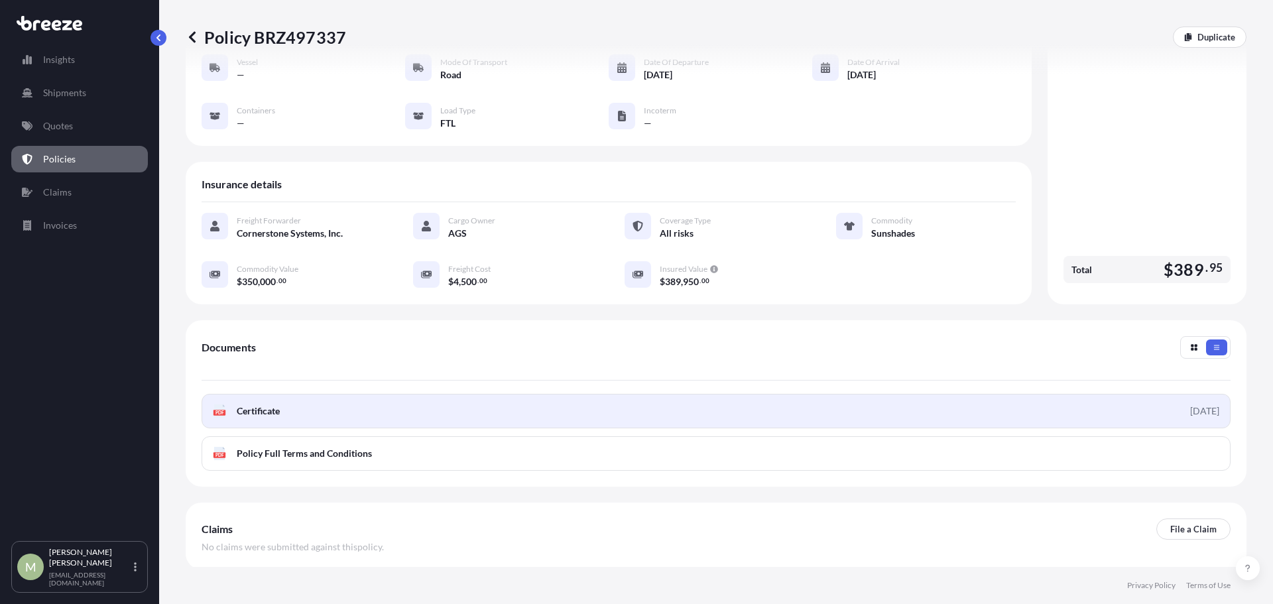
click at [1119, 404] on link "PDF Certificate [DATE]" at bounding box center [716, 411] width 1029 height 34
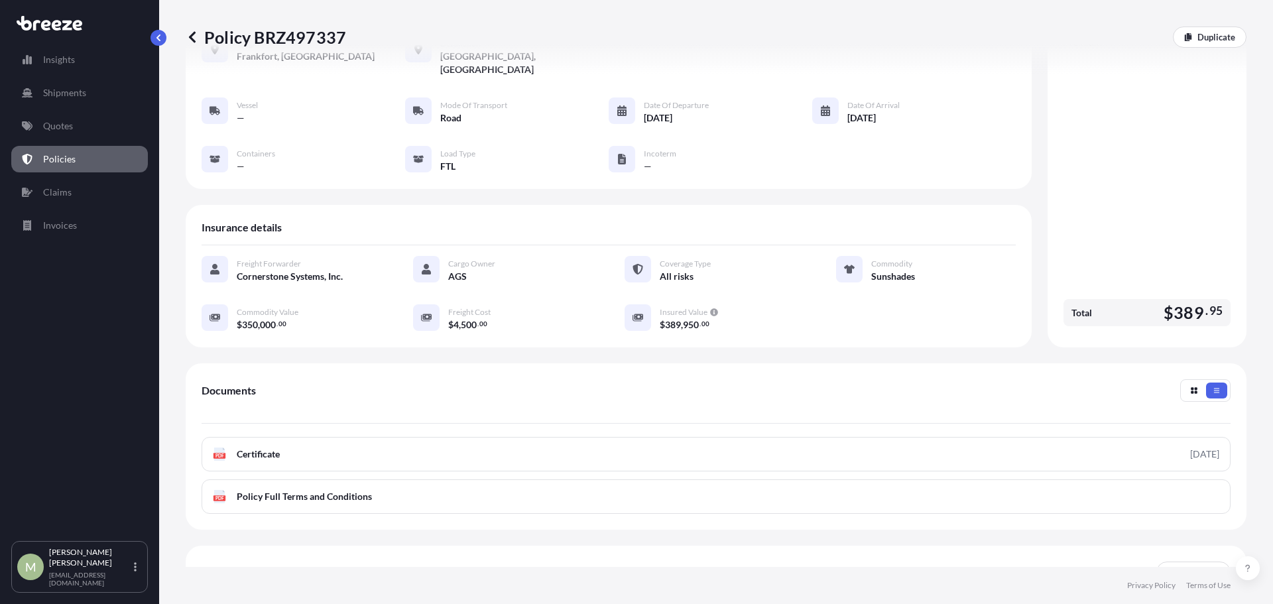
scroll to position [66, 0]
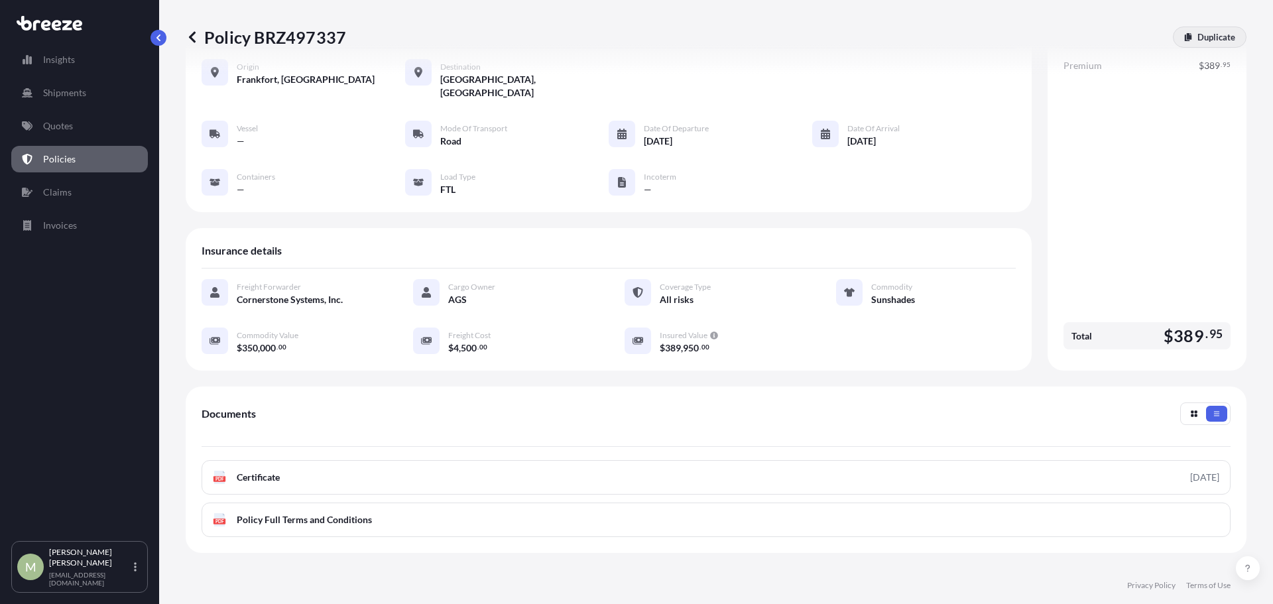
click at [1197, 36] on p "Duplicate" at bounding box center [1216, 36] width 38 height 13
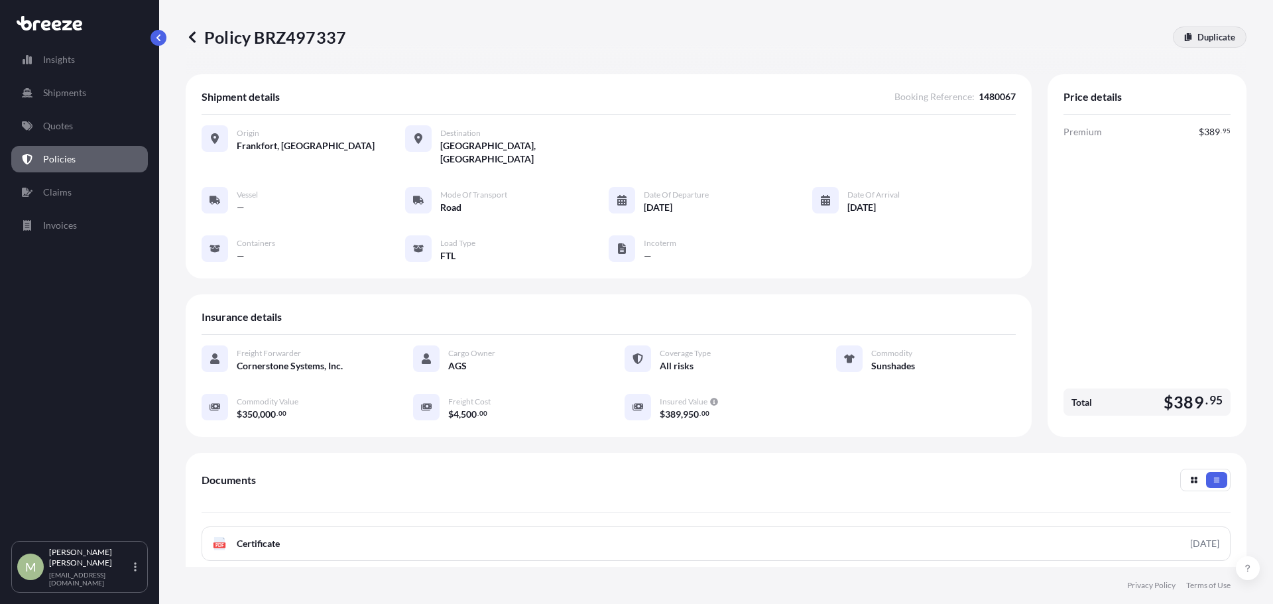
select select "Road"
select select "2"
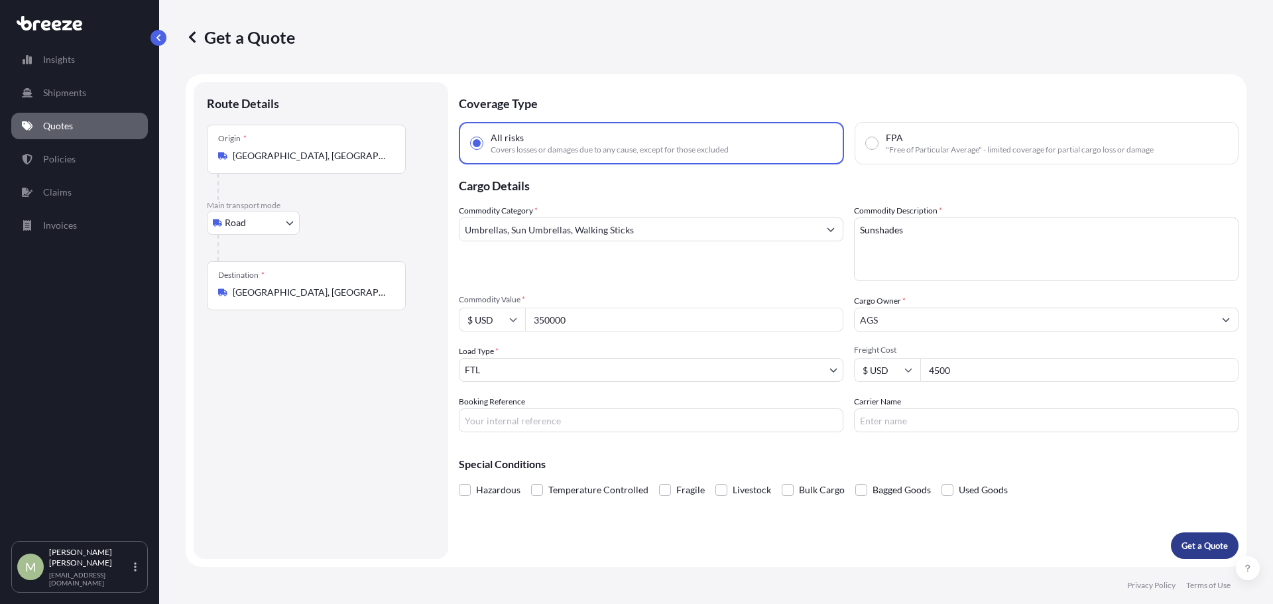
click at [1207, 542] on p "Get a Quote" at bounding box center [1205, 545] width 46 height 13
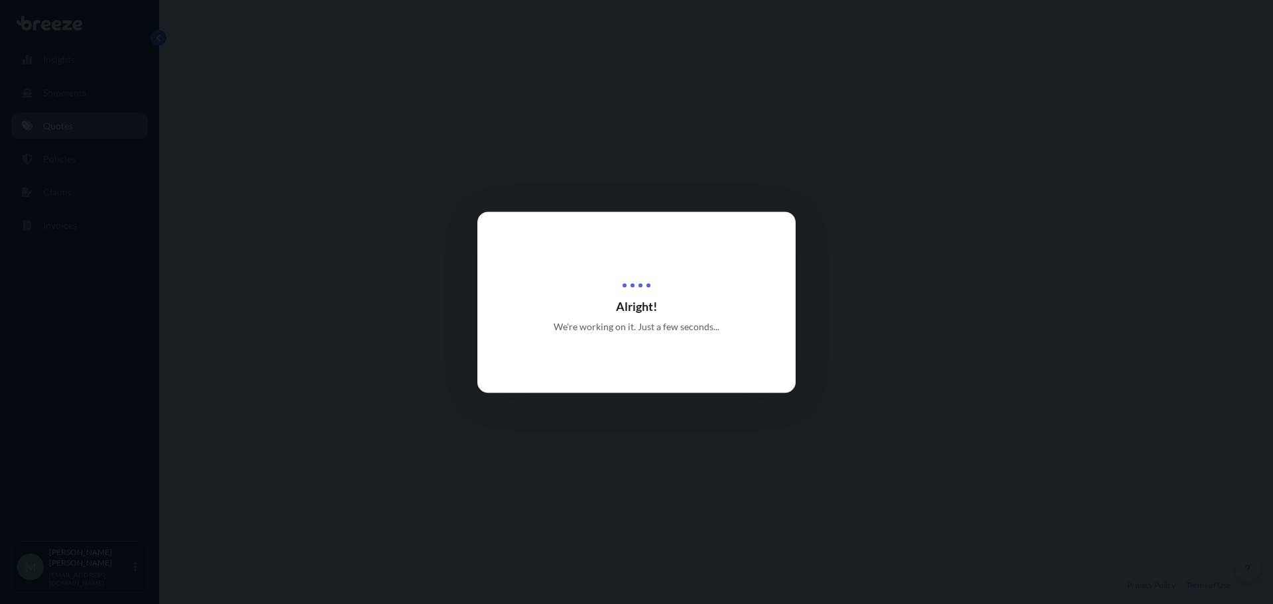
select select "Road"
select select "2"
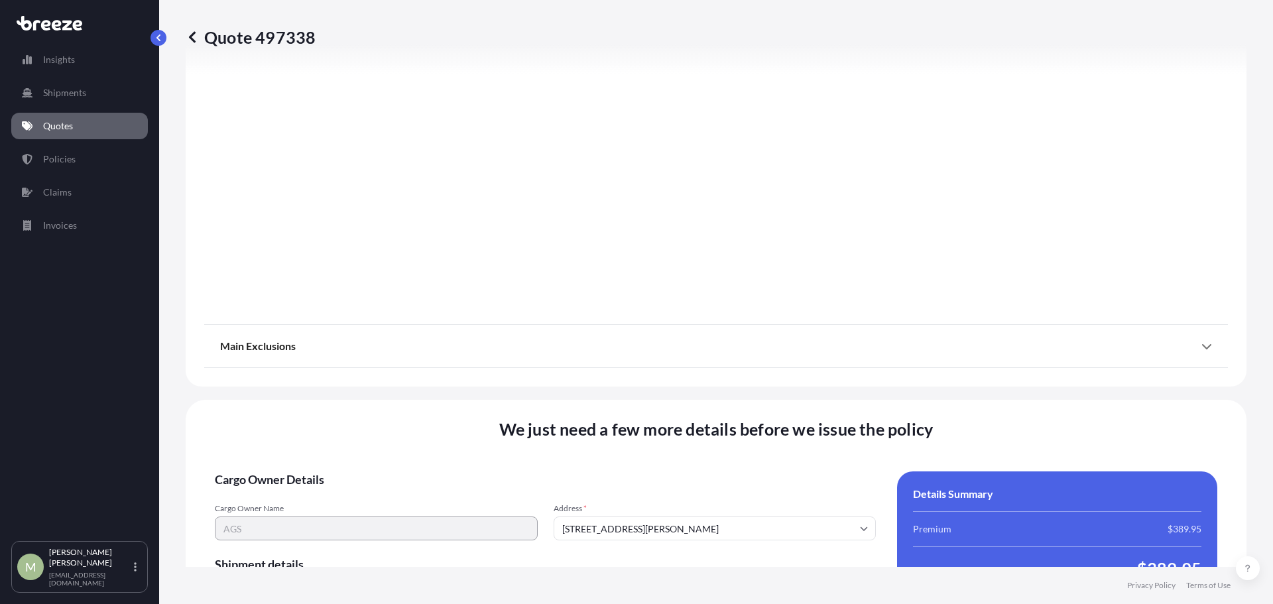
scroll to position [1711, 0]
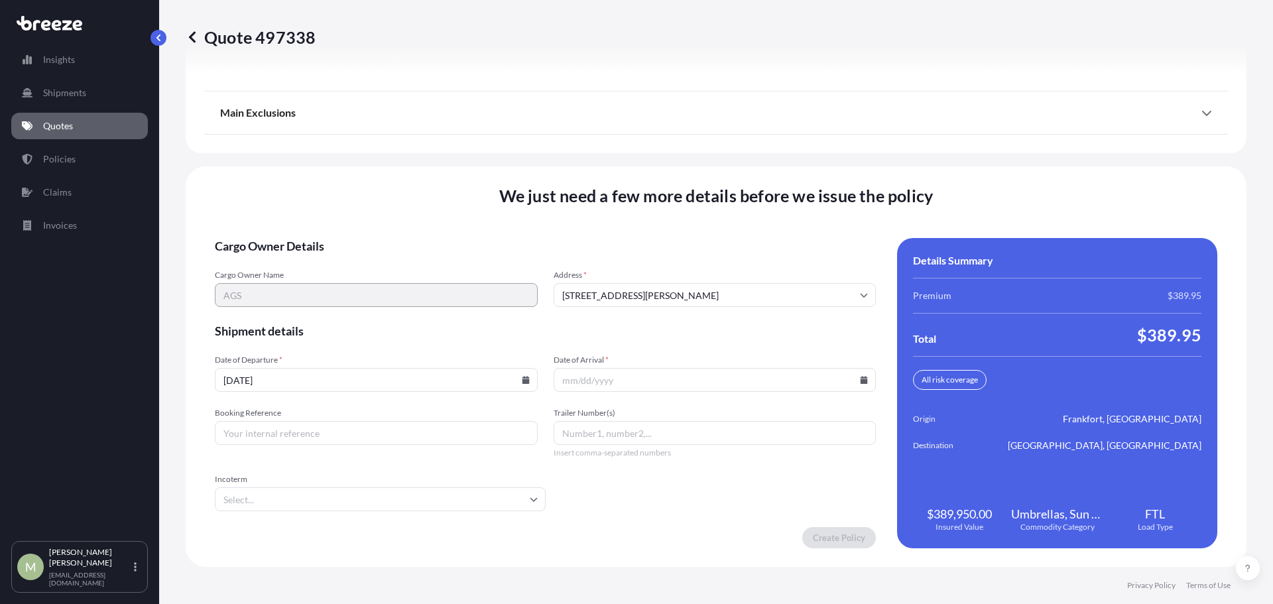
click at [529, 387] on input "[DATE]" at bounding box center [376, 380] width 323 height 24
click at [524, 382] on icon at bounding box center [525, 380] width 7 height 8
click at [412, 310] on button "29" at bounding box center [405, 312] width 21 height 21
type input "[DATE]"
click at [527, 381] on input "[DATE]" at bounding box center [376, 380] width 323 height 24
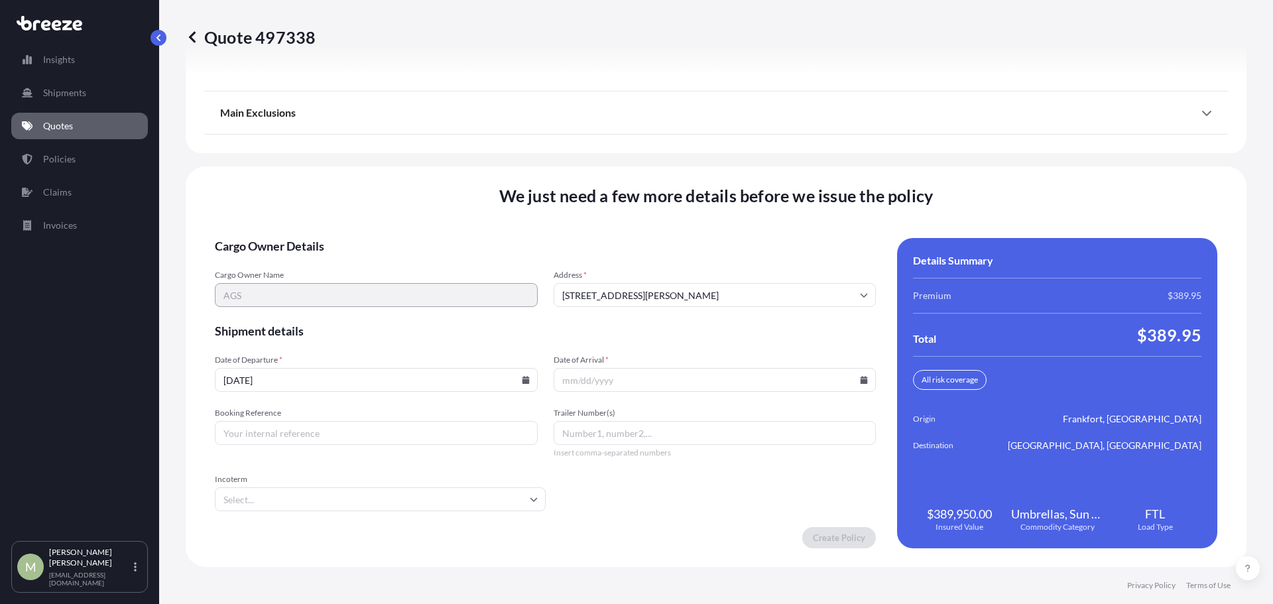
click at [524, 381] on icon at bounding box center [525, 380] width 7 height 8
click at [860, 379] on icon at bounding box center [864, 380] width 8 height 8
click at [800, 158] on icon at bounding box center [801, 156] width 4 height 7
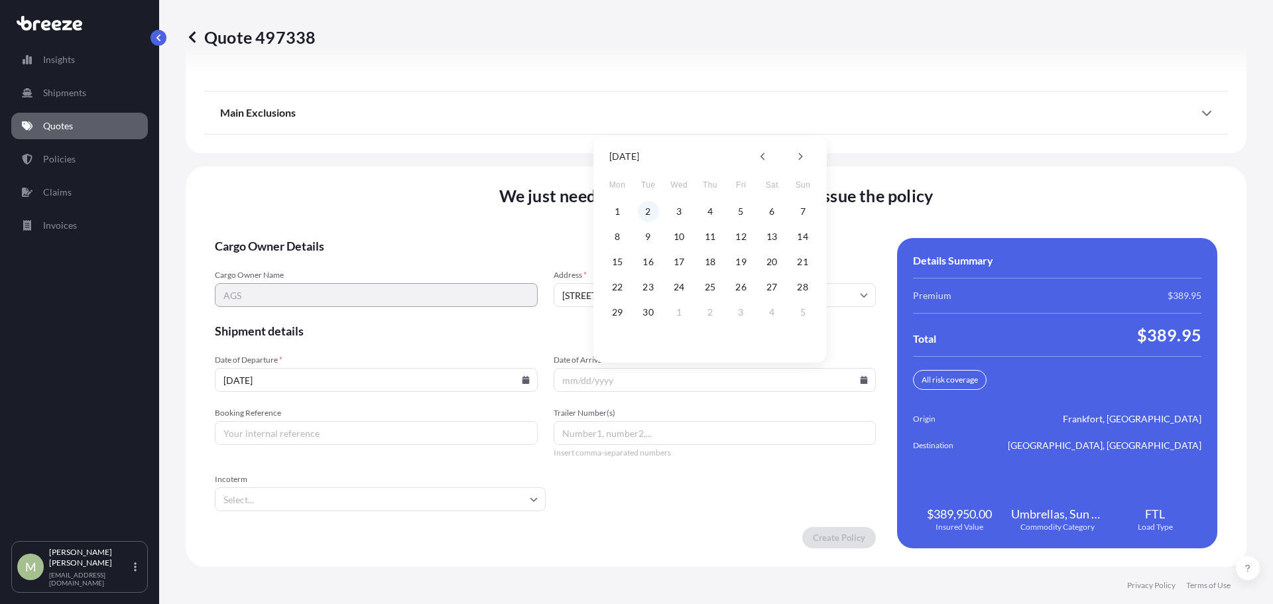
click at [652, 210] on button "2" at bounding box center [648, 211] width 21 height 21
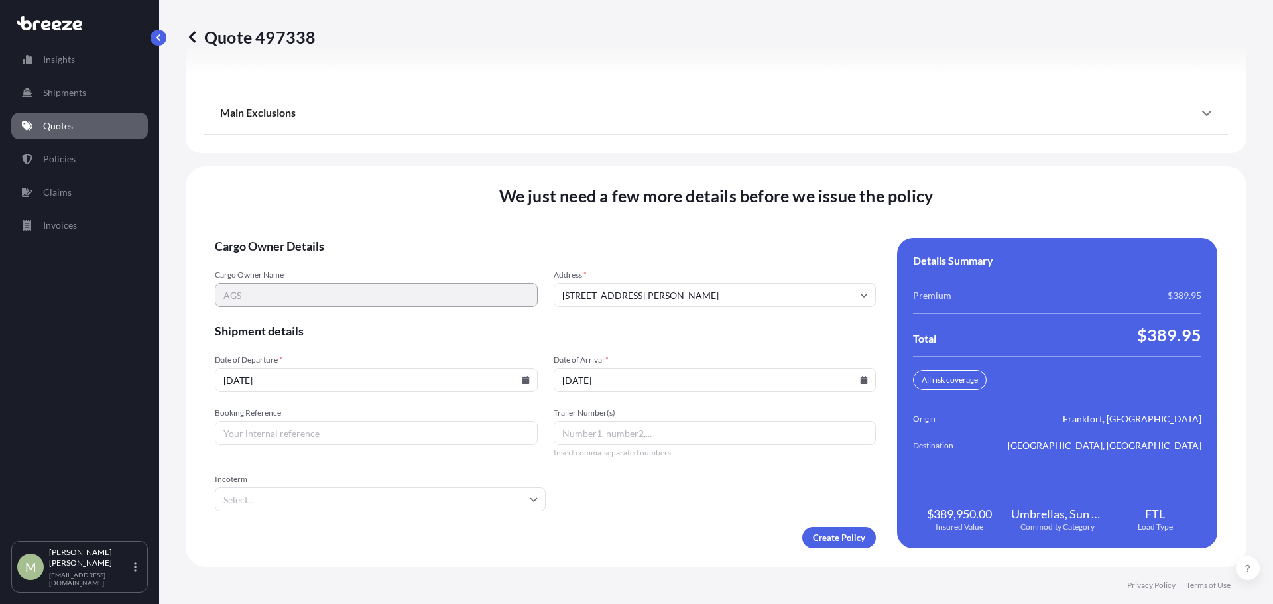
type input "[DATE]"
click at [314, 438] on input "Booking Reference" at bounding box center [376, 433] width 323 height 24
click at [322, 437] on input "Booking Reference" at bounding box center [376, 433] width 323 height 24
type input "1480068"
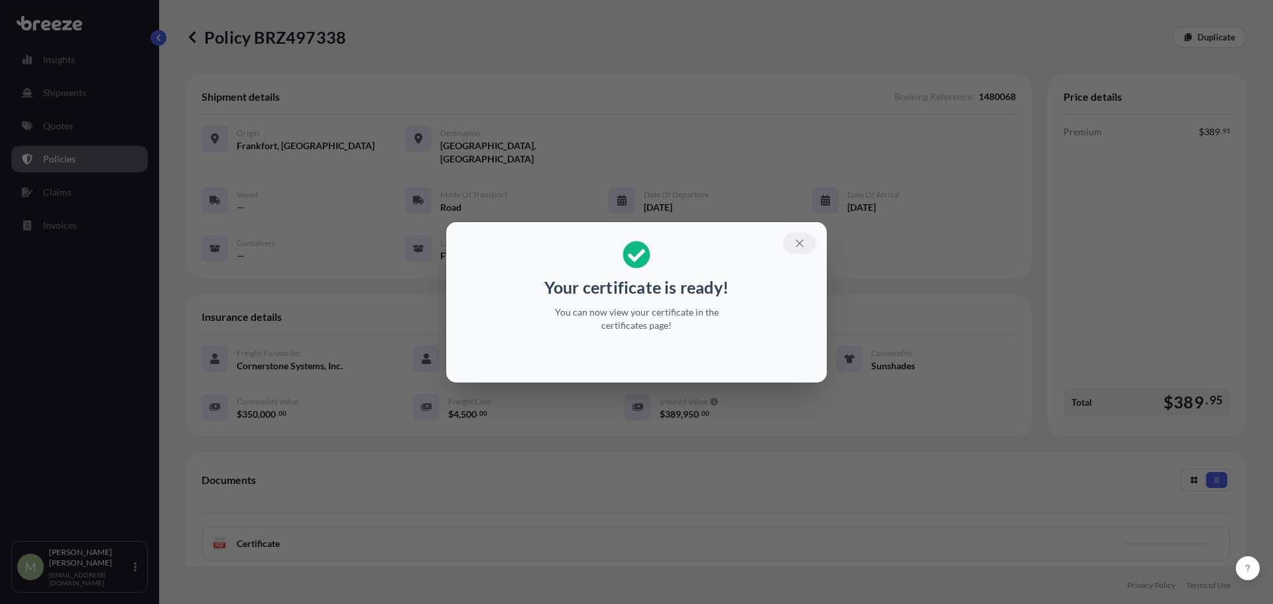
click at [799, 243] on icon "button" at bounding box center [799, 242] width 7 height 7
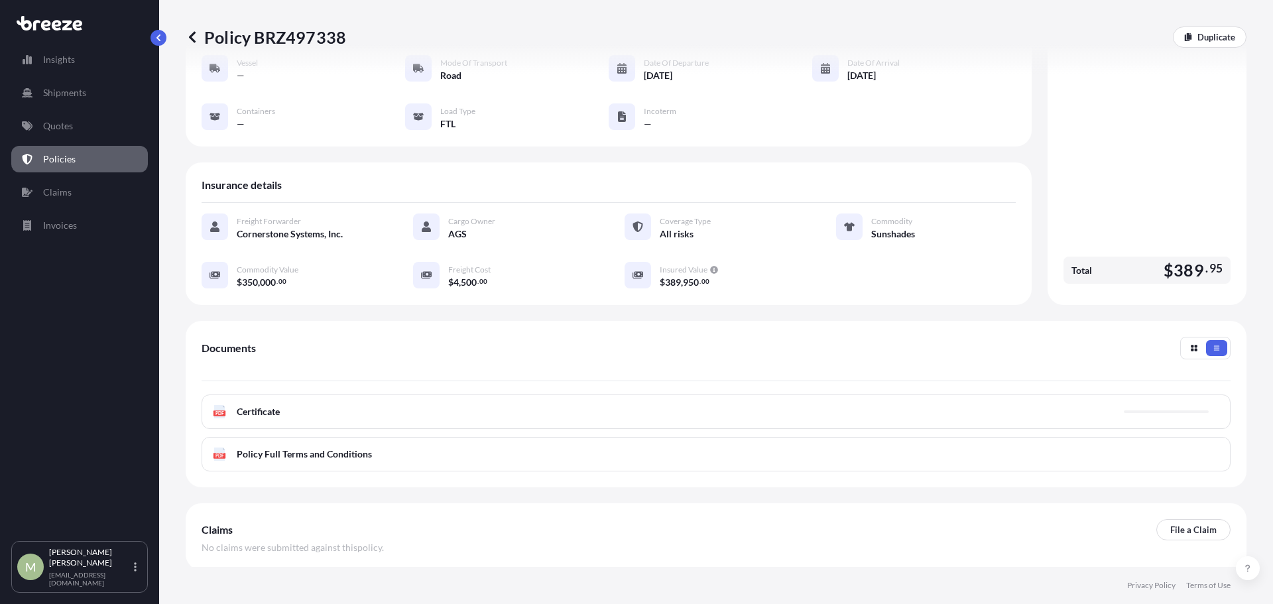
scroll to position [133, 0]
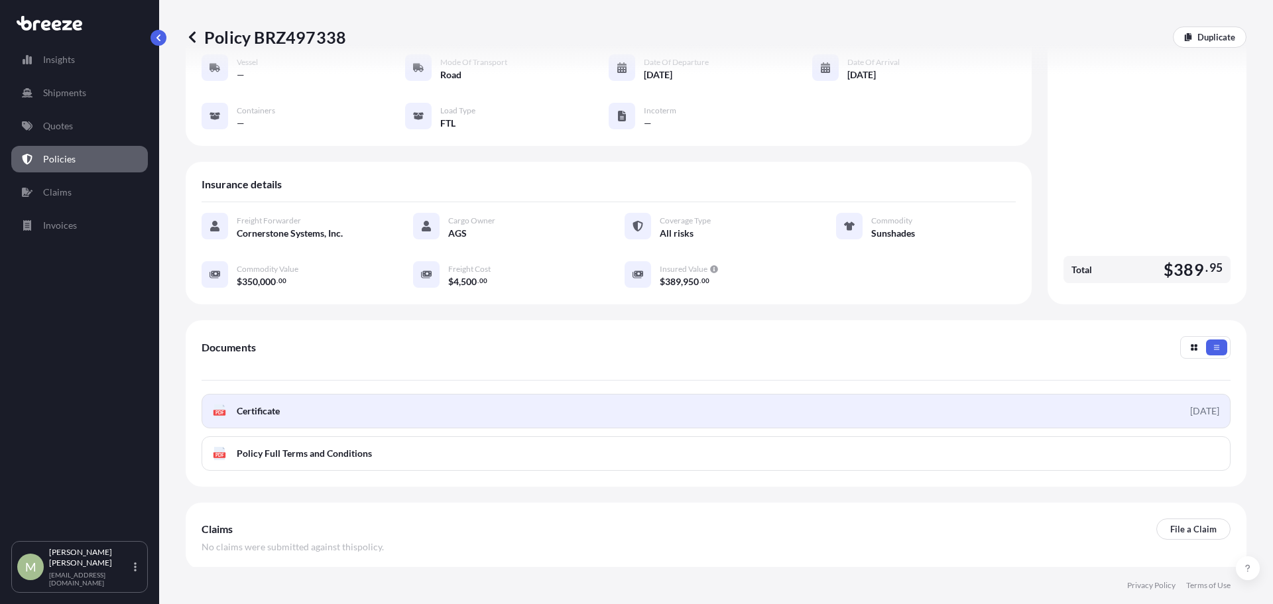
click at [249, 404] on span "Certificate" at bounding box center [258, 410] width 43 height 13
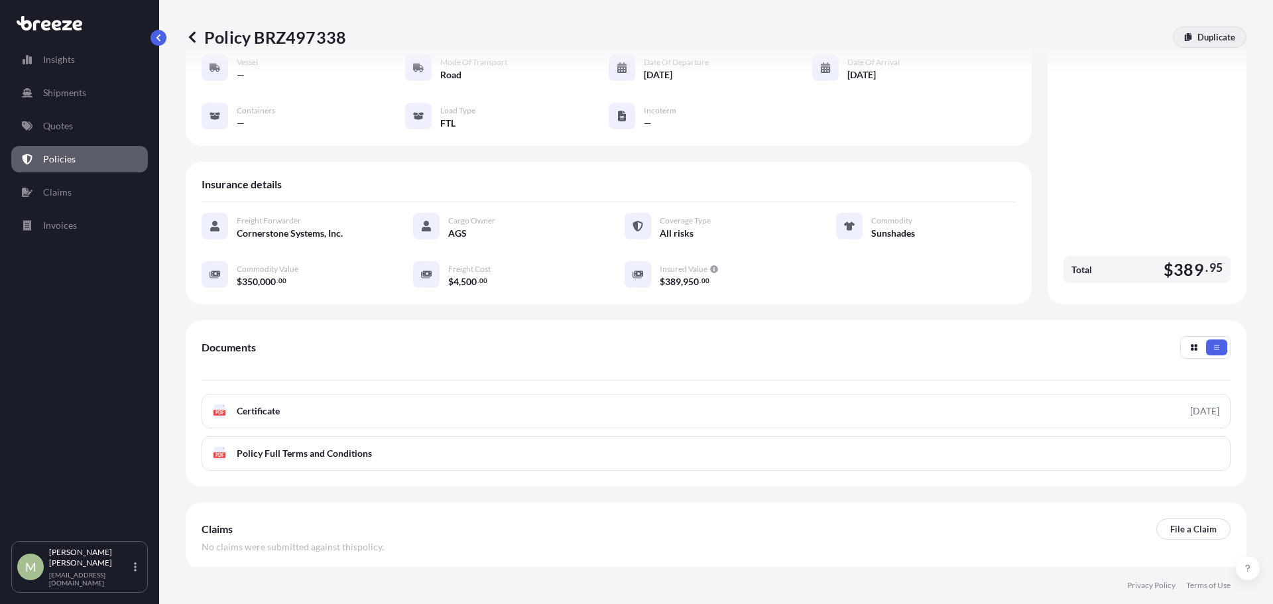
click at [1201, 40] on p "Duplicate" at bounding box center [1216, 36] width 38 height 13
select select "Road"
select select "2"
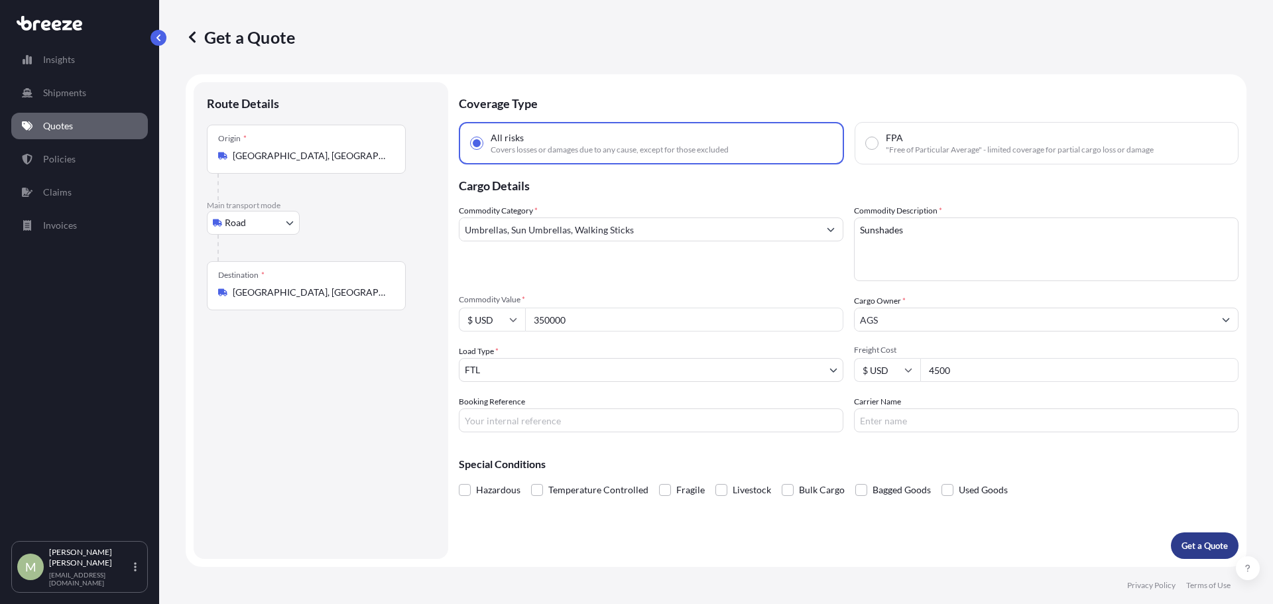
click at [1205, 550] on p "Get a Quote" at bounding box center [1205, 545] width 46 height 13
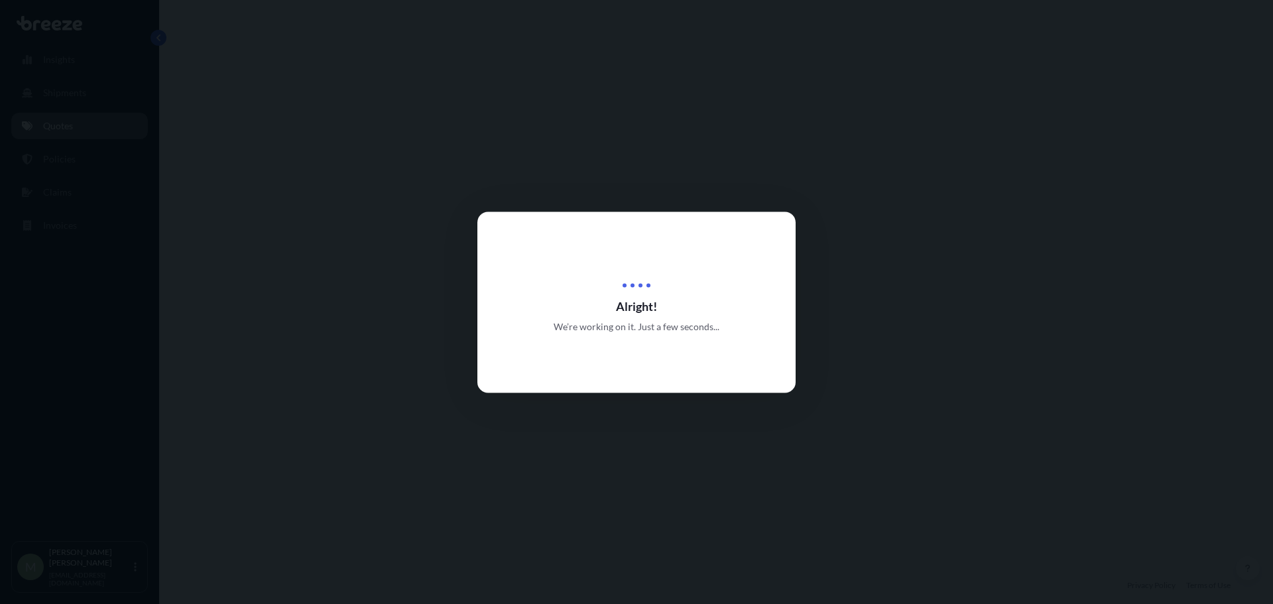
select select "Road"
select select "2"
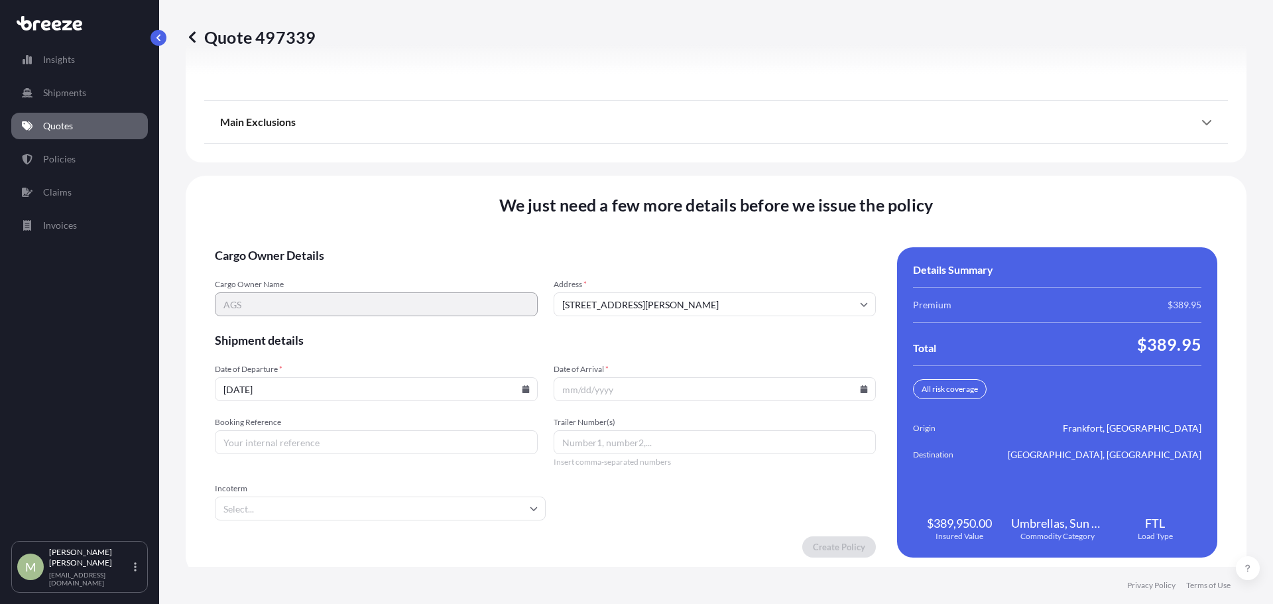
scroll to position [1711, 0]
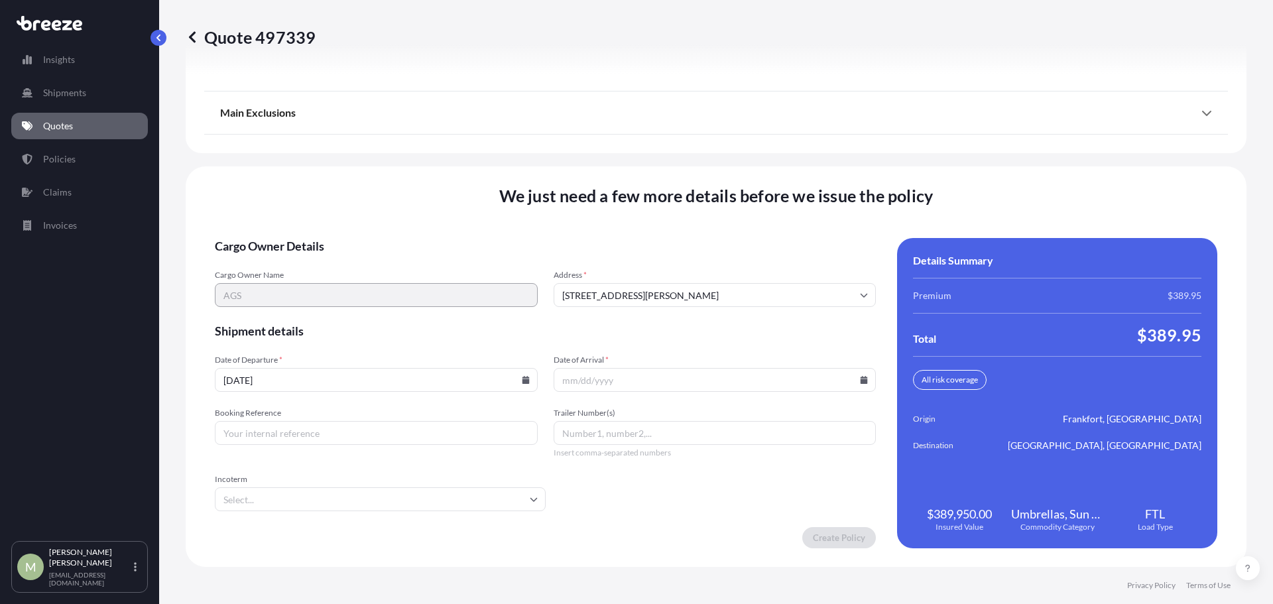
click at [522, 381] on icon at bounding box center [525, 380] width 7 height 8
click at [469, 158] on button at bounding box center [464, 156] width 21 height 21
click at [315, 209] on button "2" at bounding box center [312, 211] width 21 height 21
type input "[DATE]"
click at [864, 381] on input "Date of Arrival *" at bounding box center [715, 380] width 323 height 24
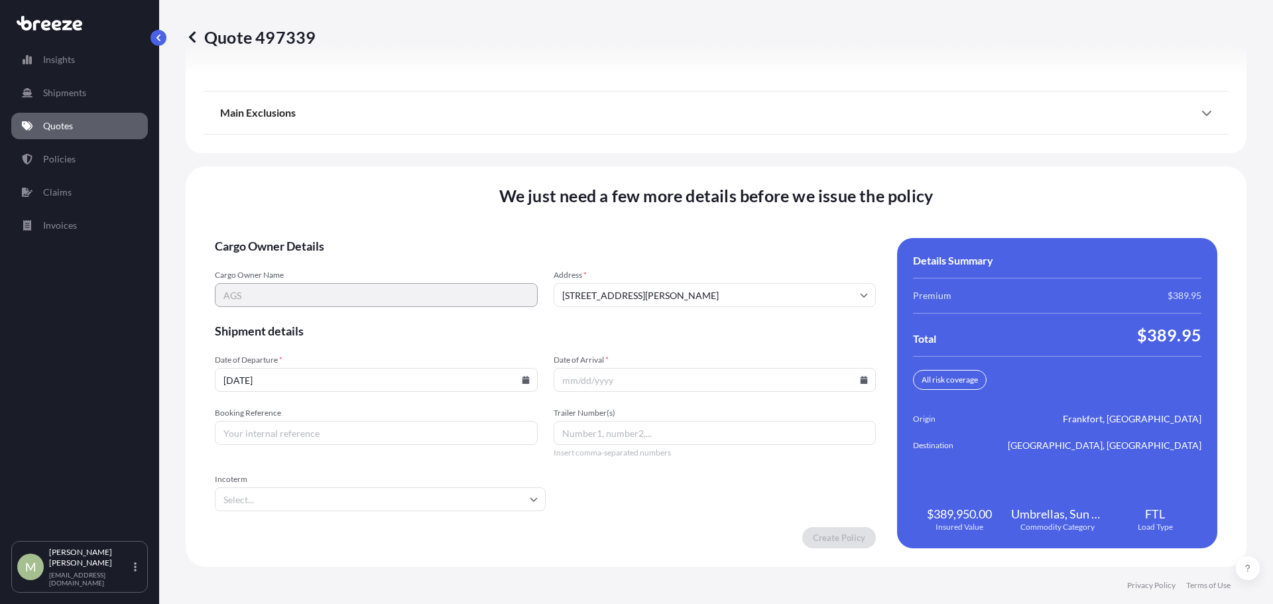
click at [851, 381] on input "Date of Arrival *" at bounding box center [715, 380] width 323 height 24
click at [861, 377] on icon at bounding box center [864, 380] width 7 height 8
click at [807, 153] on button at bounding box center [800, 156] width 21 height 21
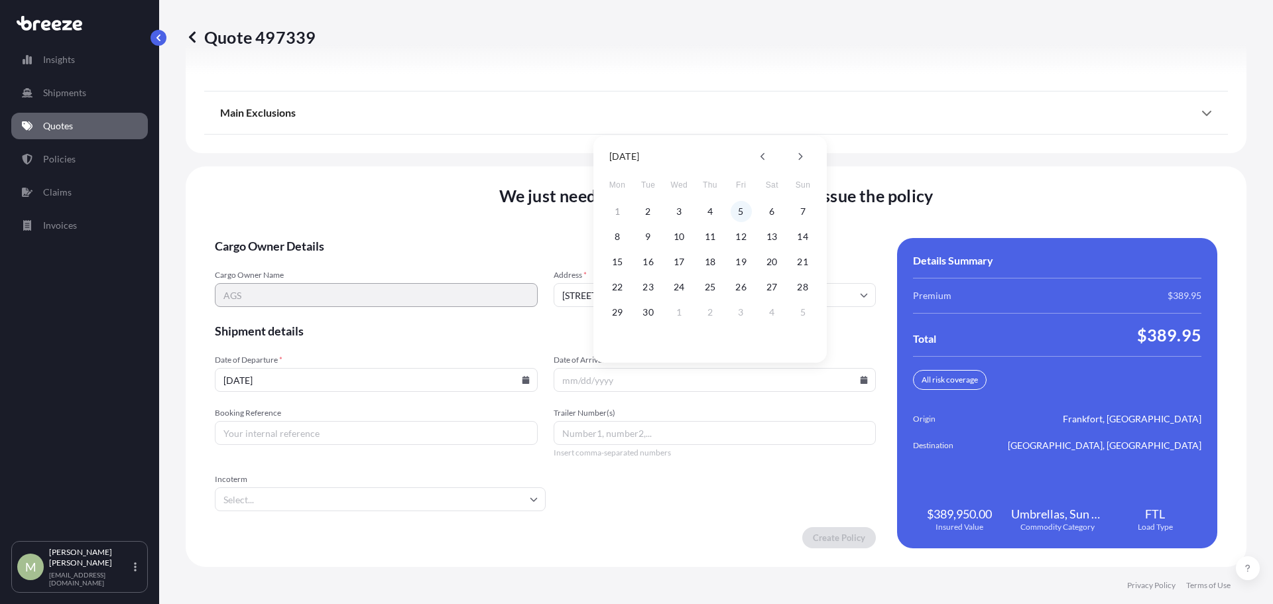
click at [736, 208] on button "5" at bounding box center [741, 211] width 21 height 21
type input "[DATE]"
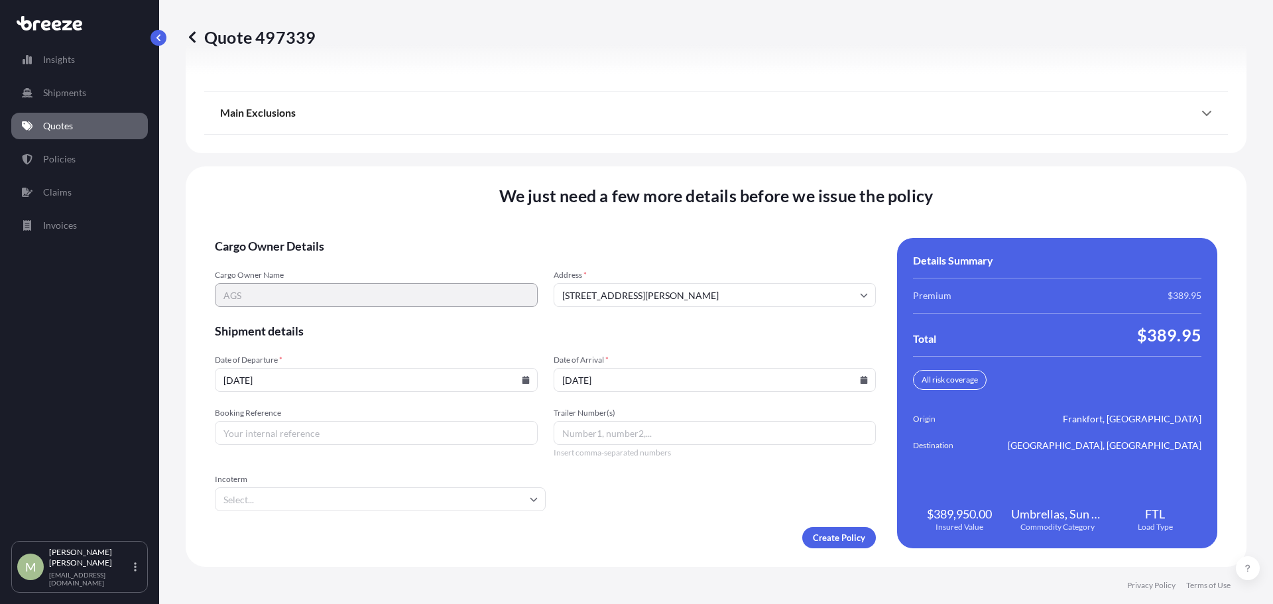
click at [332, 431] on input "Booking Reference" at bounding box center [376, 433] width 323 height 24
click at [314, 428] on input "Booking Reference" at bounding box center [376, 433] width 323 height 24
type input "1480069"
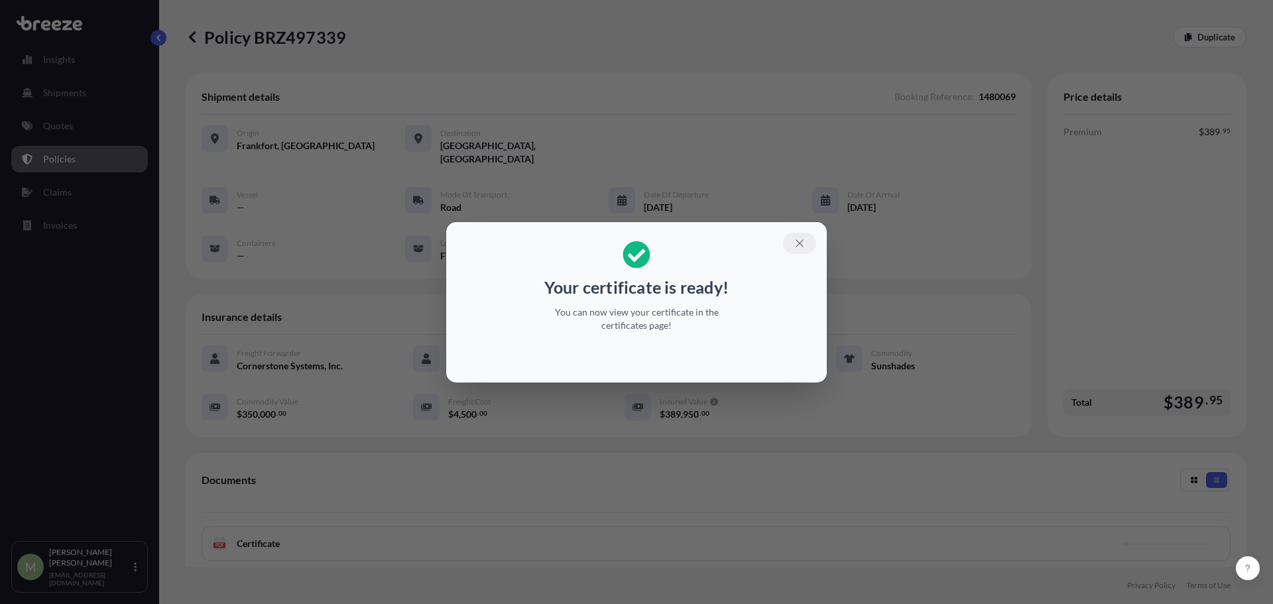
click at [803, 243] on icon "button" at bounding box center [800, 243] width 12 height 12
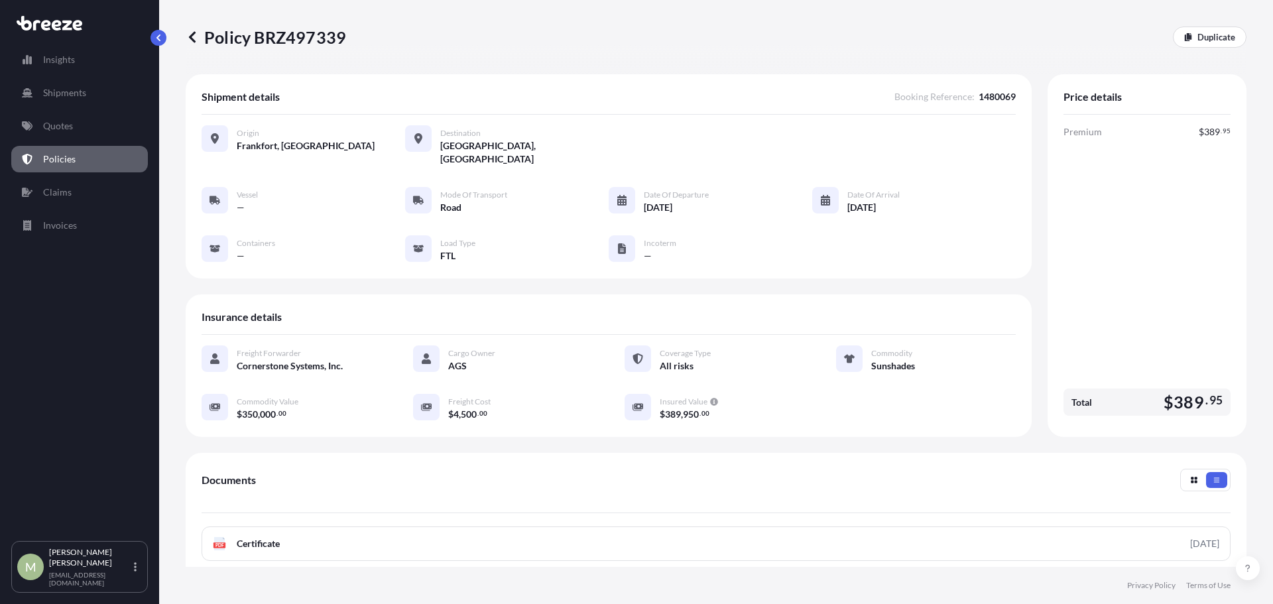
click at [869, 48] on div "Policy BRZ497339 Duplicate" at bounding box center [716, 37] width 1061 height 74
click at [792, 40] on div "Policy BRZ497339 Duplicate" at bounding box center [716, 37] width 1061 height 21
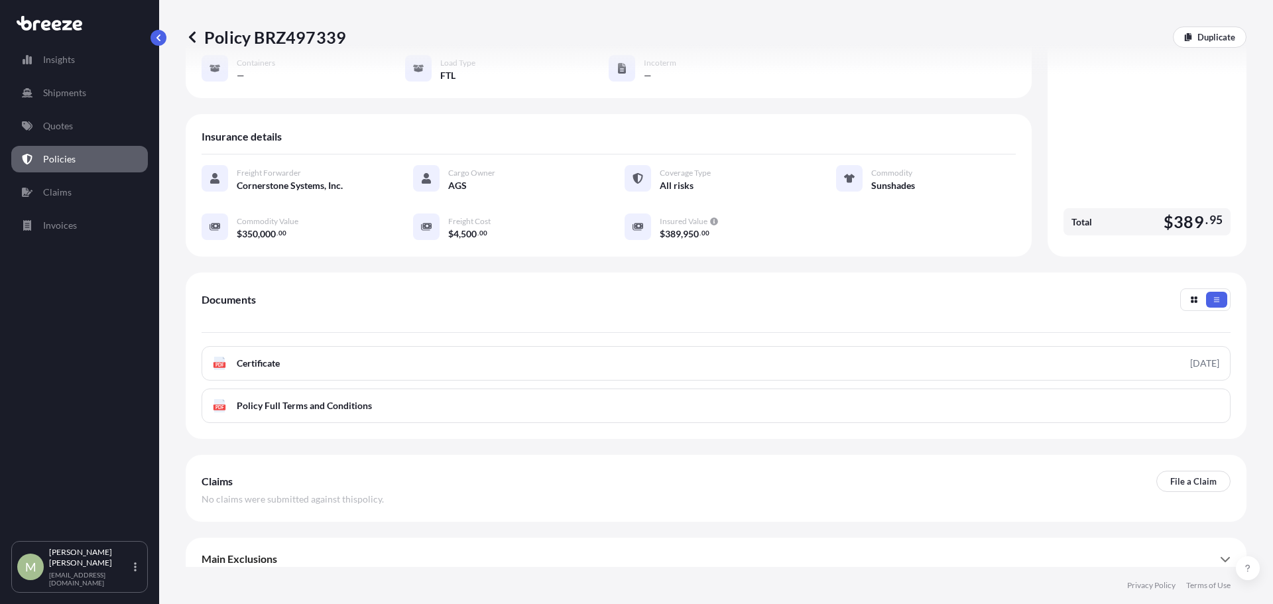
scroll to position [114, 0]
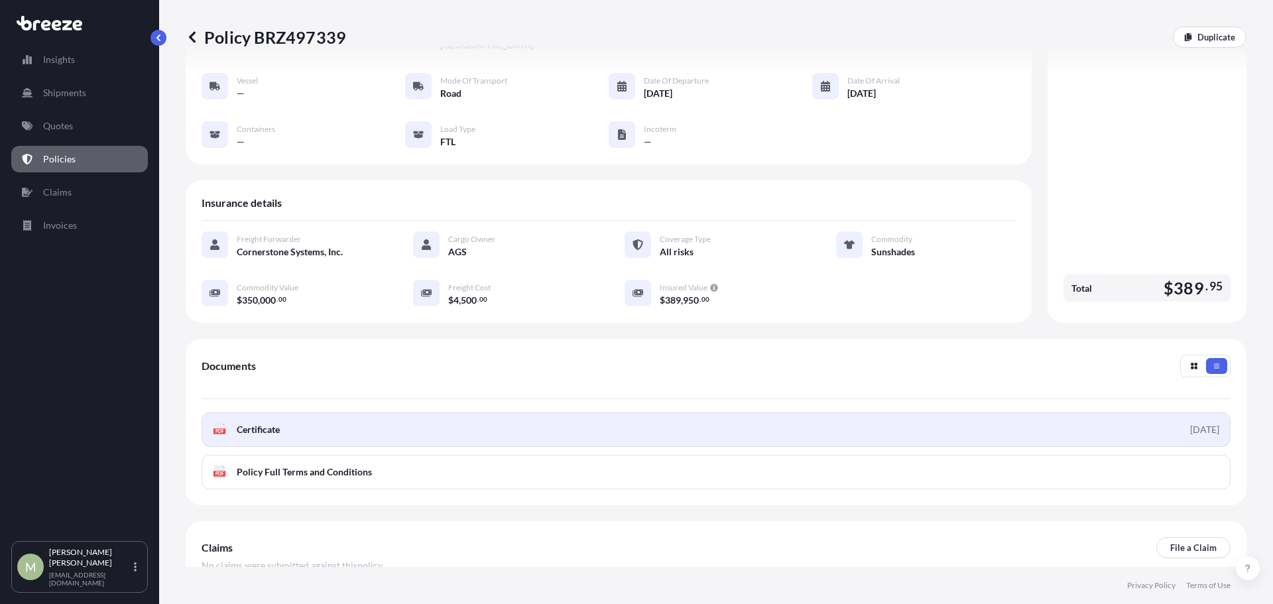
click at [243, 423] on span "Certificate" at bounding box center [258, 429] width 43 height 13
